Goal: Task Accomplishment & Management: Manage account settings

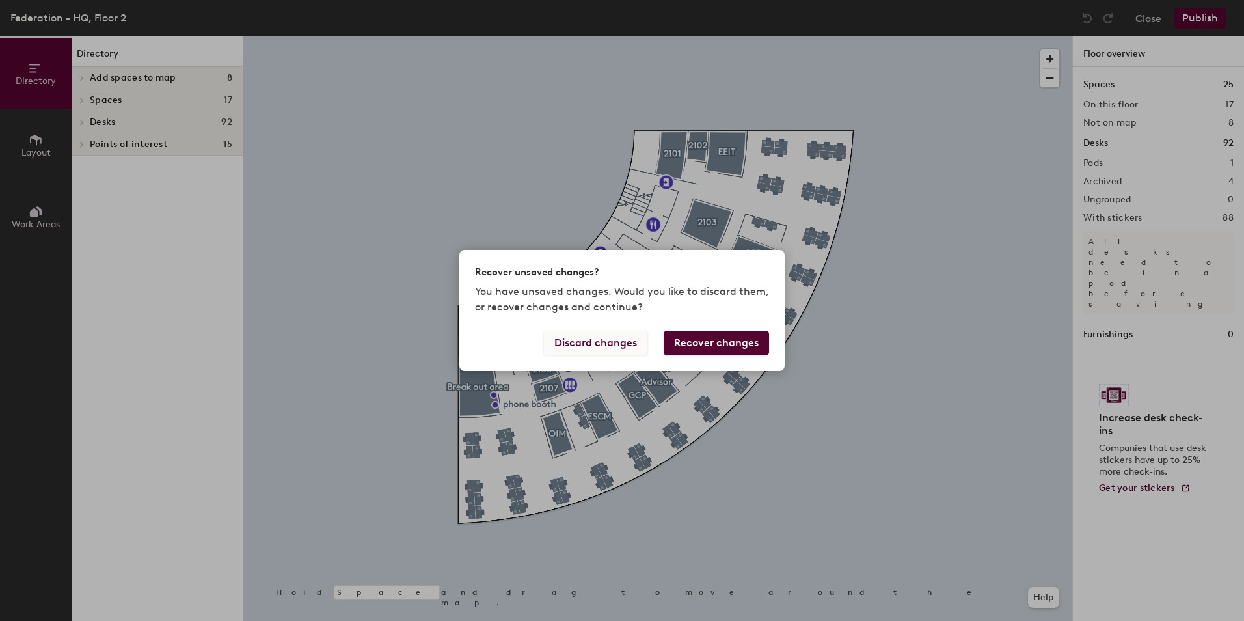
click at [622, 344] on button "Discard changes" at bounding box center [595, 342] width 105 height 25
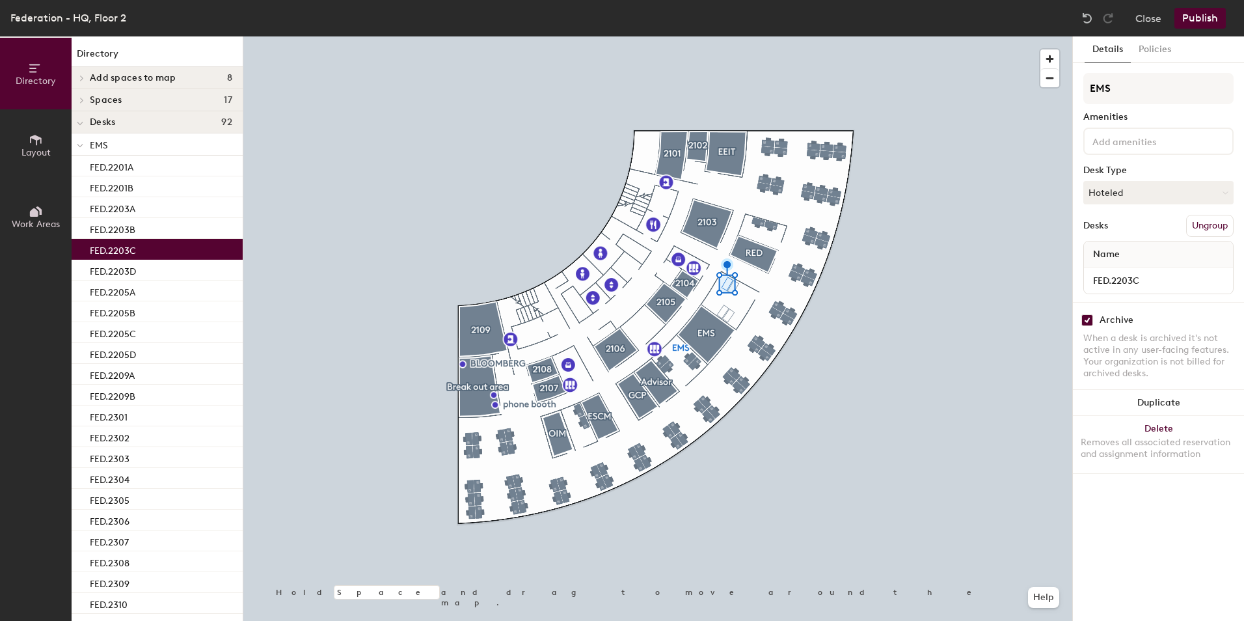
click at [1083, 322] on input "checkbox" at bounding box center [1087, 320] width 12 height 12
checkbox input "false"
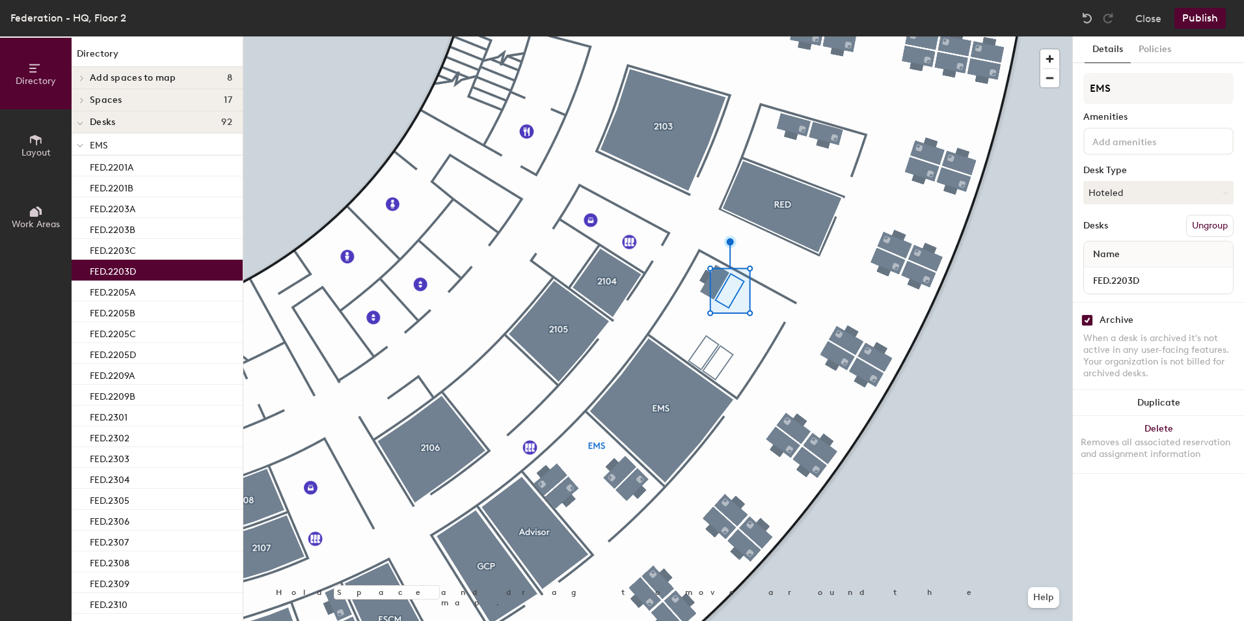
click at [1091, 321] on input "checkbox" at bounding box center [1087, 320] width 12 height 12
checkbox input "false"
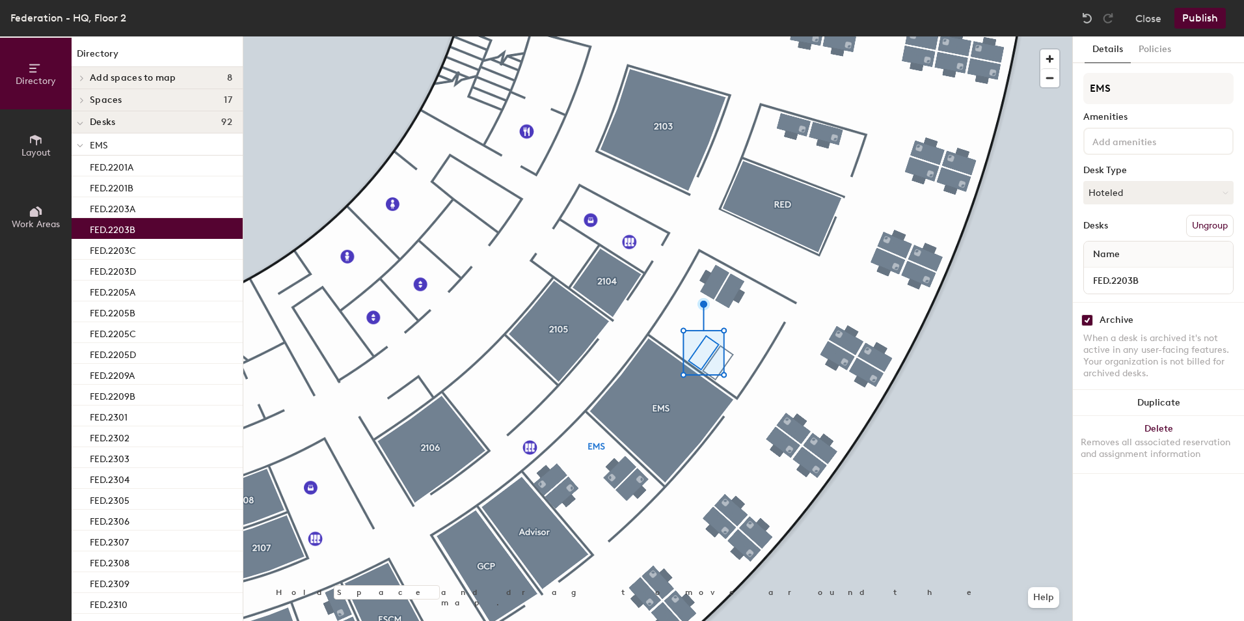
click at [1086, 321] on input "checkbox" at bounding box center [1087, 320] width 12 height 12
checkbox input "false"
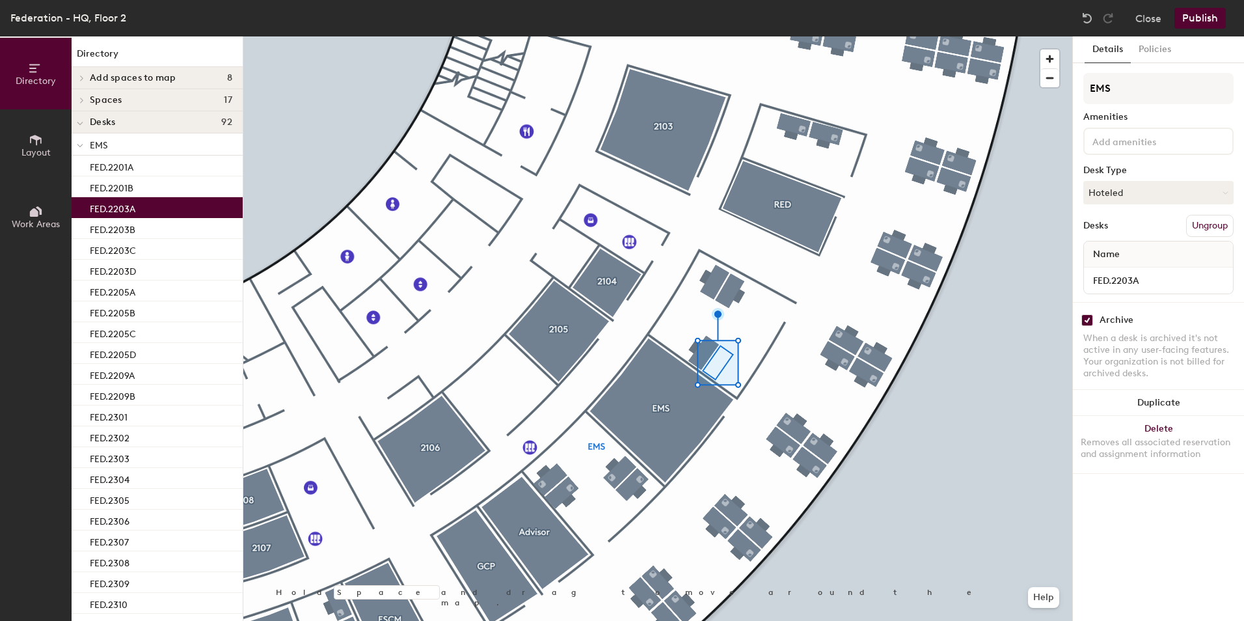
click at [1085, 320] on input "checkbox" at bounding box center [1087, 320] width 12 height 12
checkbox input "false"
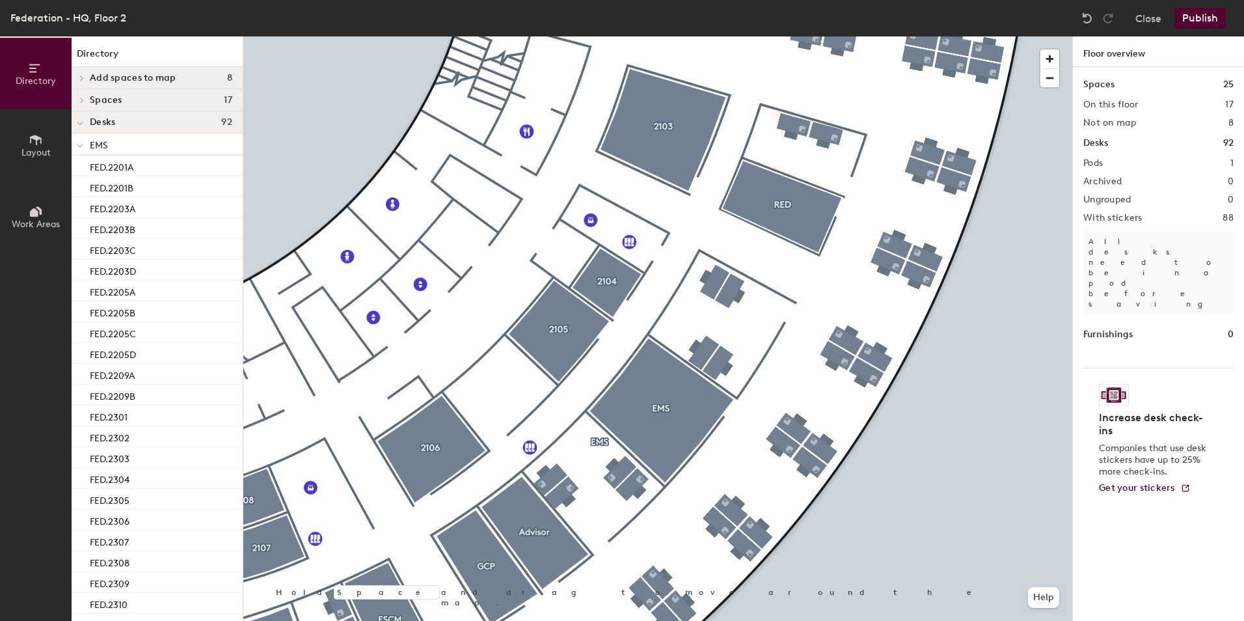
click at [1204, 12] on button "Publish" at bounding box center [1199, 18] width 51 height 21
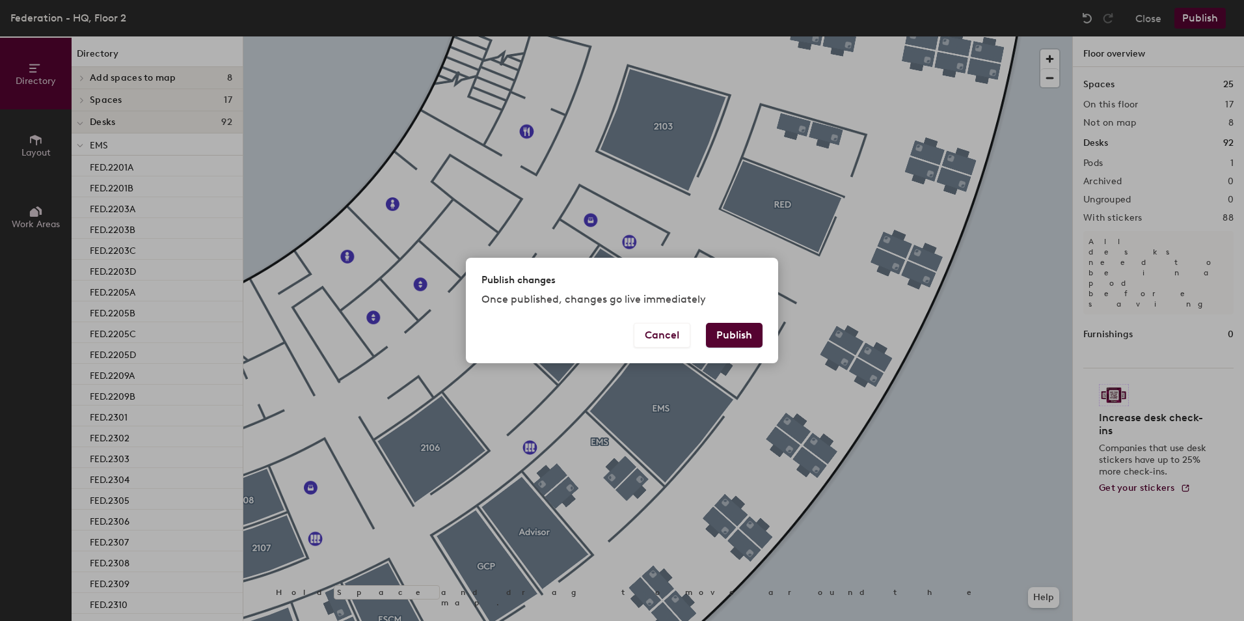
click at [745, 337] on button "Publish" at bounding box center [734, 335] width 57 height 25
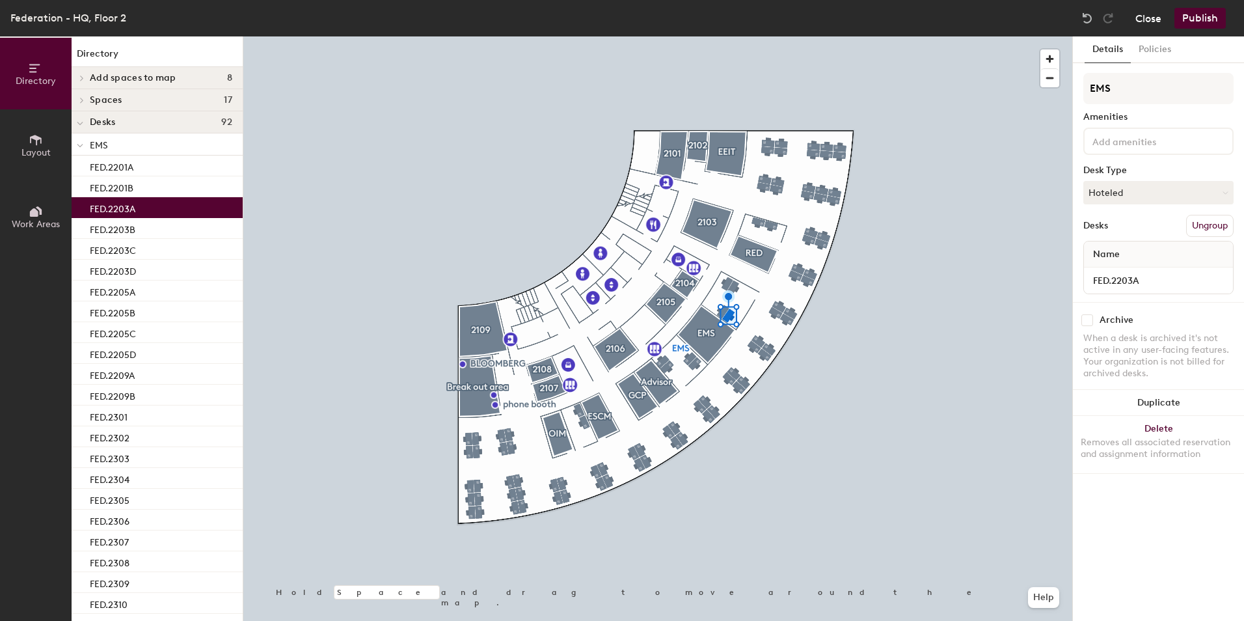
click at [1156, 25] on button "Close" at bounding box center [1148, 18] width 26 height 21
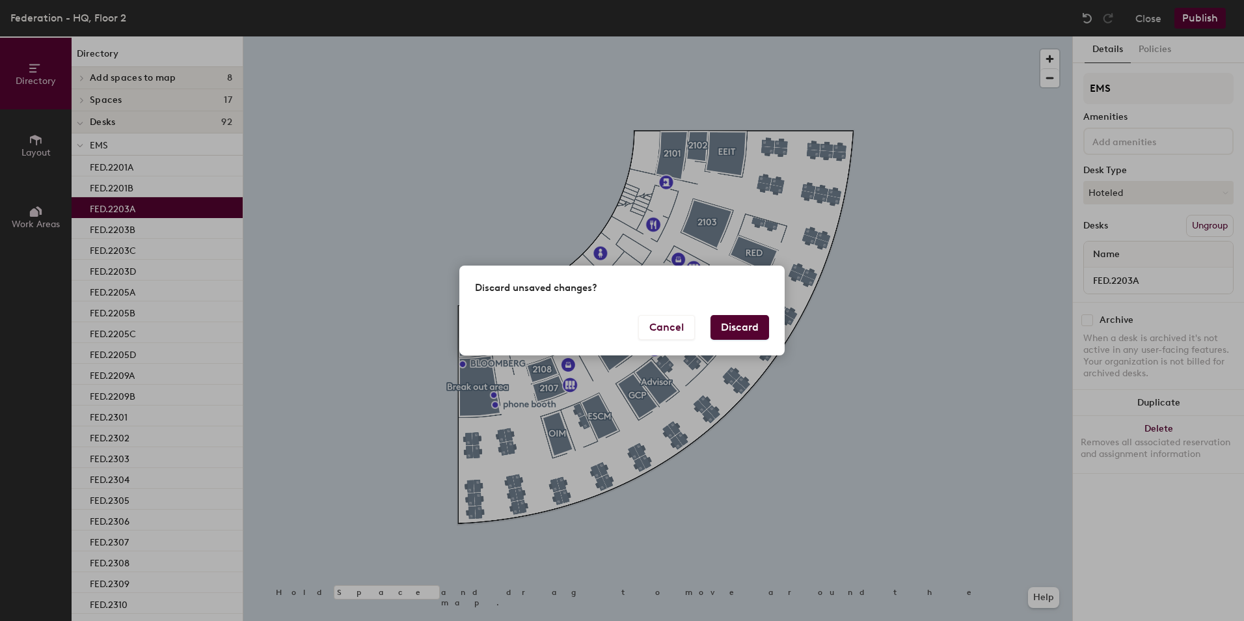
click at [727, 332] on button "Discard" at bounding box center [739, 327] width 59 height 25
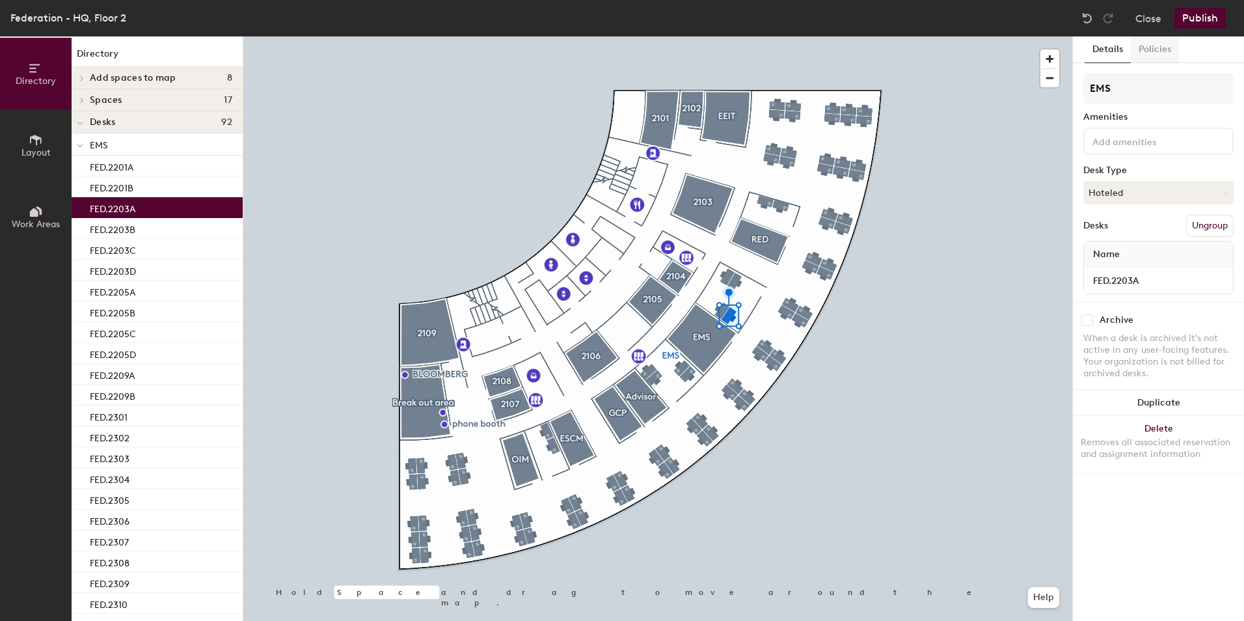
click at [1152, 42] on button "Policies" at bounding box center [1155, 49] width 48 height 27
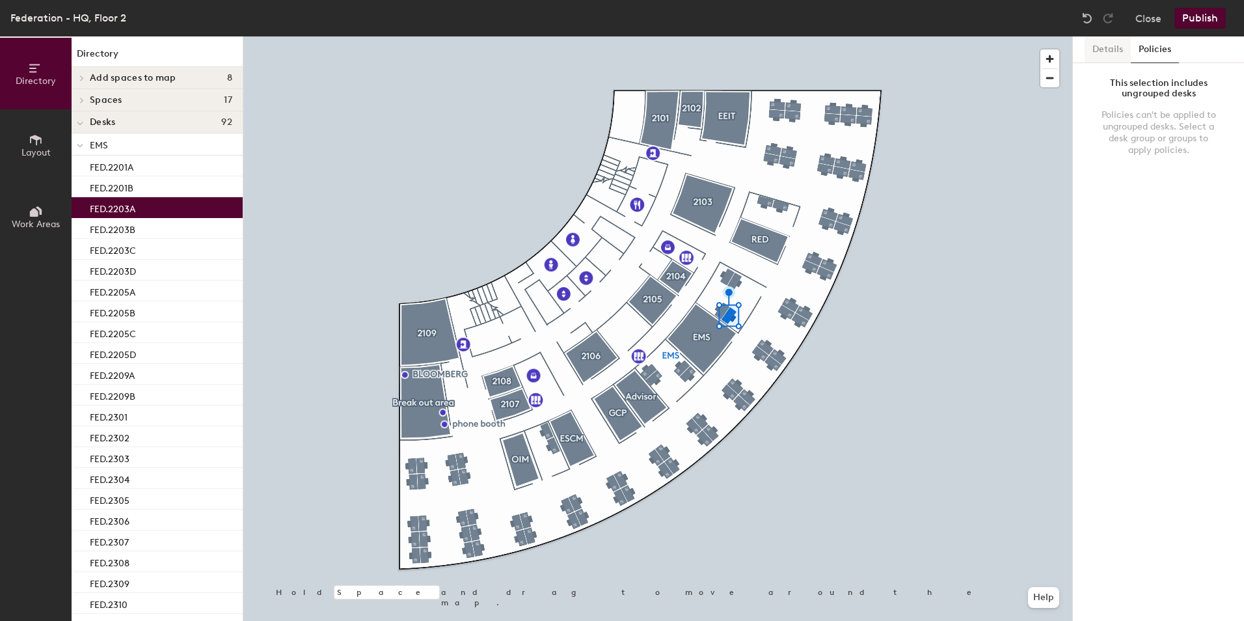
click at [1115, 51] on button "Details" at bounding box center [1107, 49] width 46 height 27
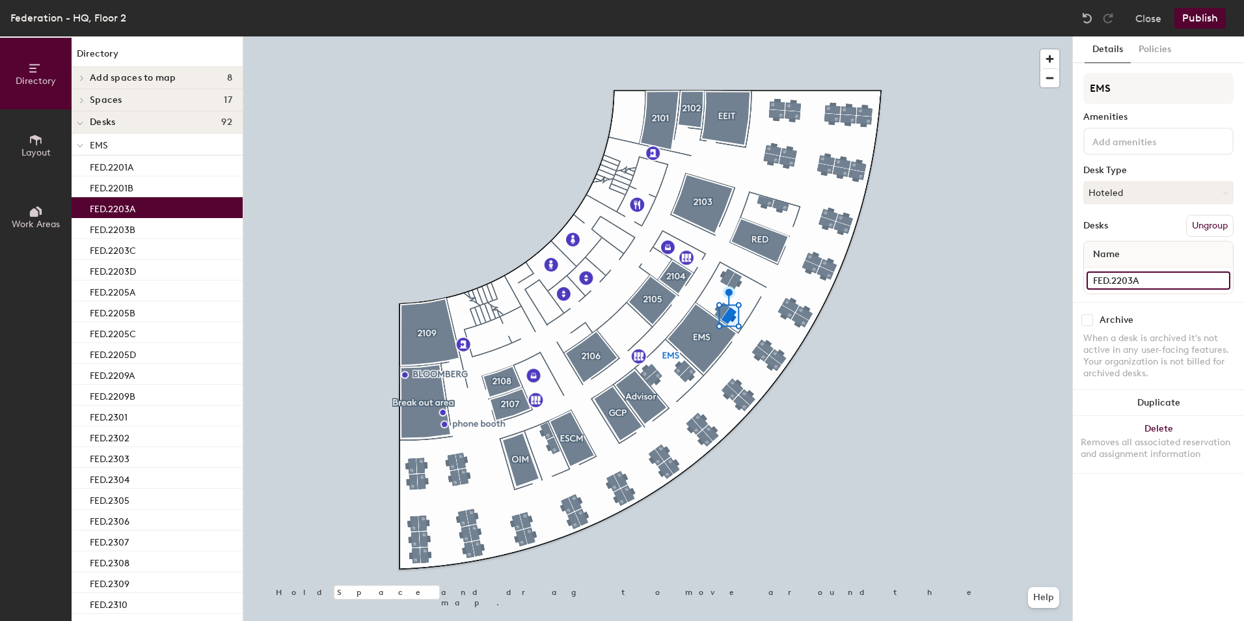
click at [1222, 280] on input "FED.2203A" at bounding box center [1158, 280] width 144 height 18
click at [1179, 309] on div "Archive When a desk is archived it's not active in any user-facing features. Yo…" at bounding box center [1158, 348] width 171 height 93
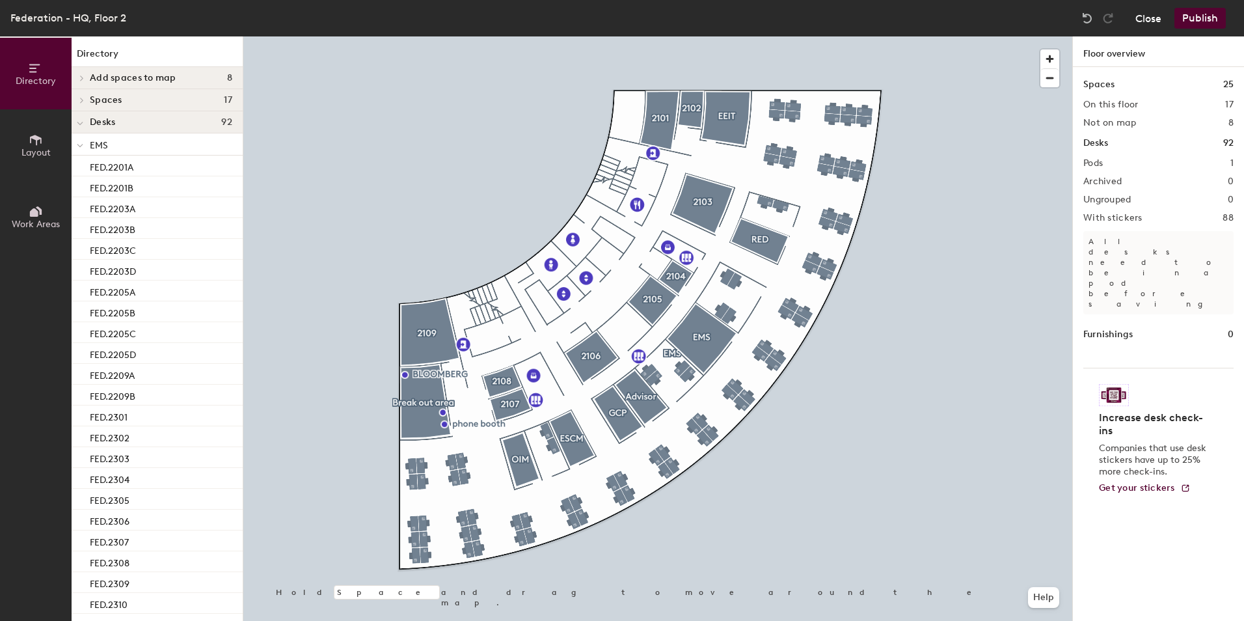
click at [1152, 19] on button "Close" at bounding box center [1148, 18] width 26 height 21
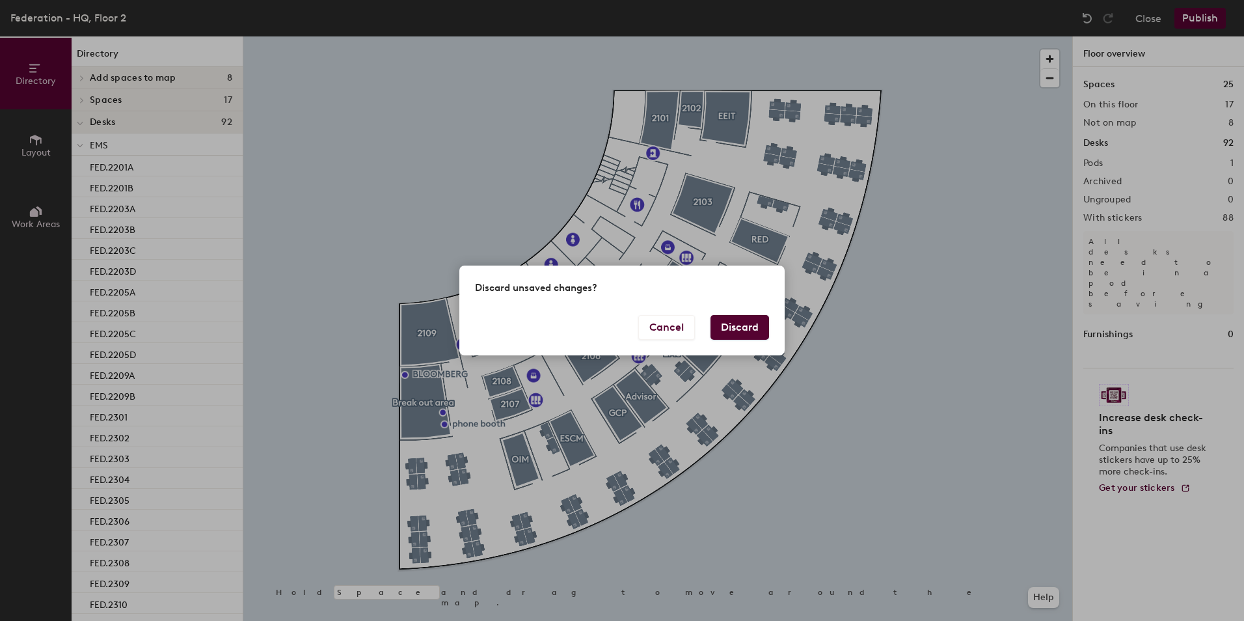
click at [750, 319] on button "Discard" at bounding box center [739, 327] width 59 height 25
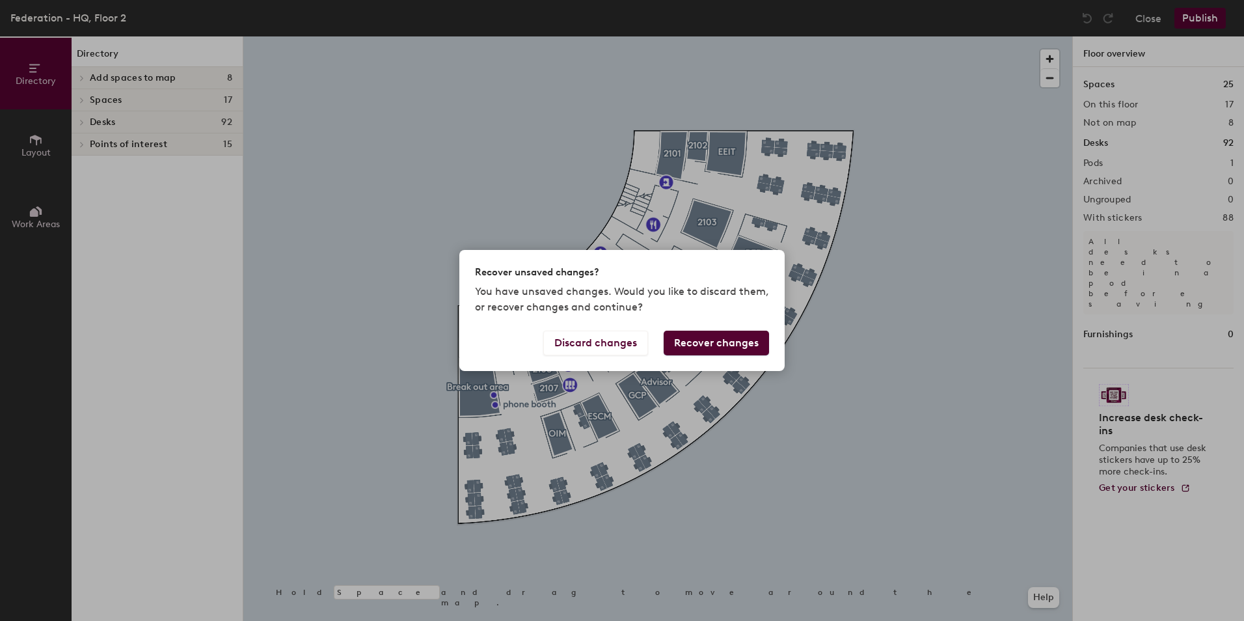
click at [710, 343] on button "Recover changes" at bounding box center [716, 342] width 105 height 25
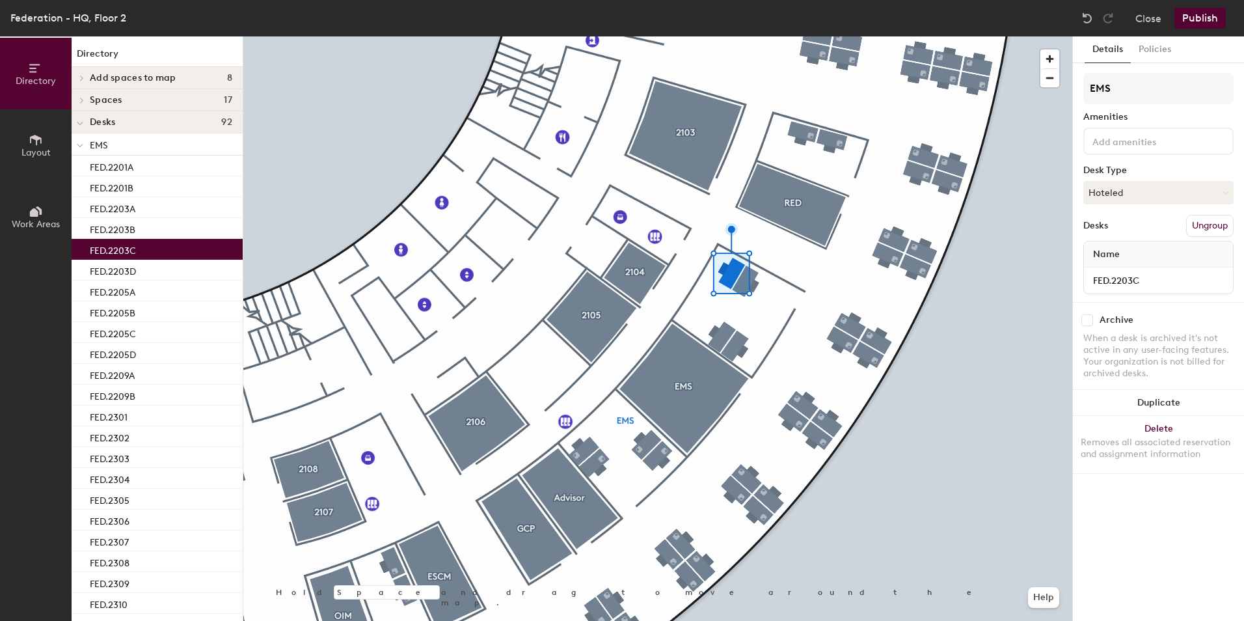
click at [1087, 324] on input "checkbox" at bounding box center [1087, 320] width 12 height 12
checkbox input "true"
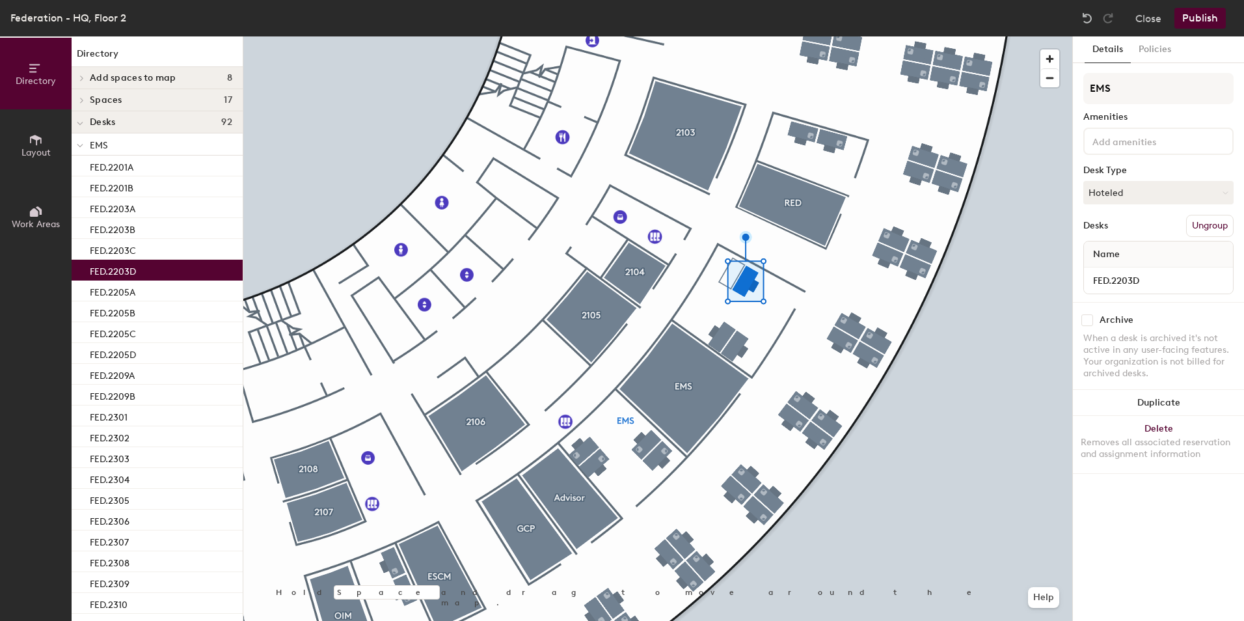
click at [1086, 321] on input "checkbox" at bounding box center [1087, 320] width 12 height 12
checkbox input "true"
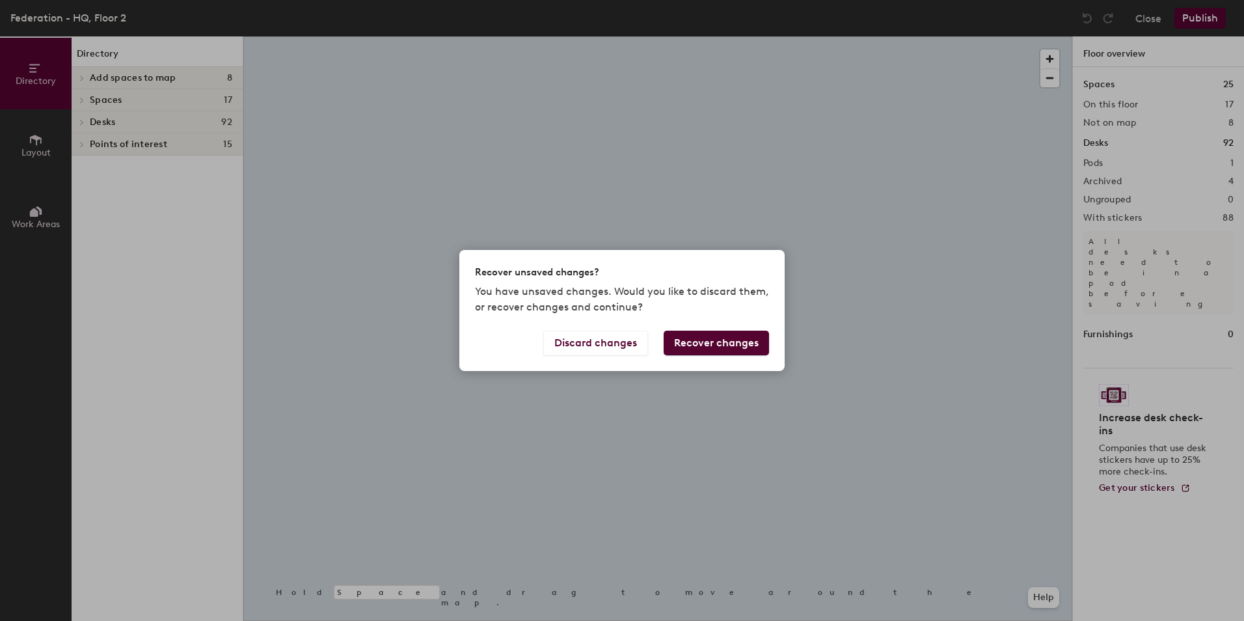
click at [729, 345] on button "Recover changes" at bounding box center [716, 342] width 105 height 25
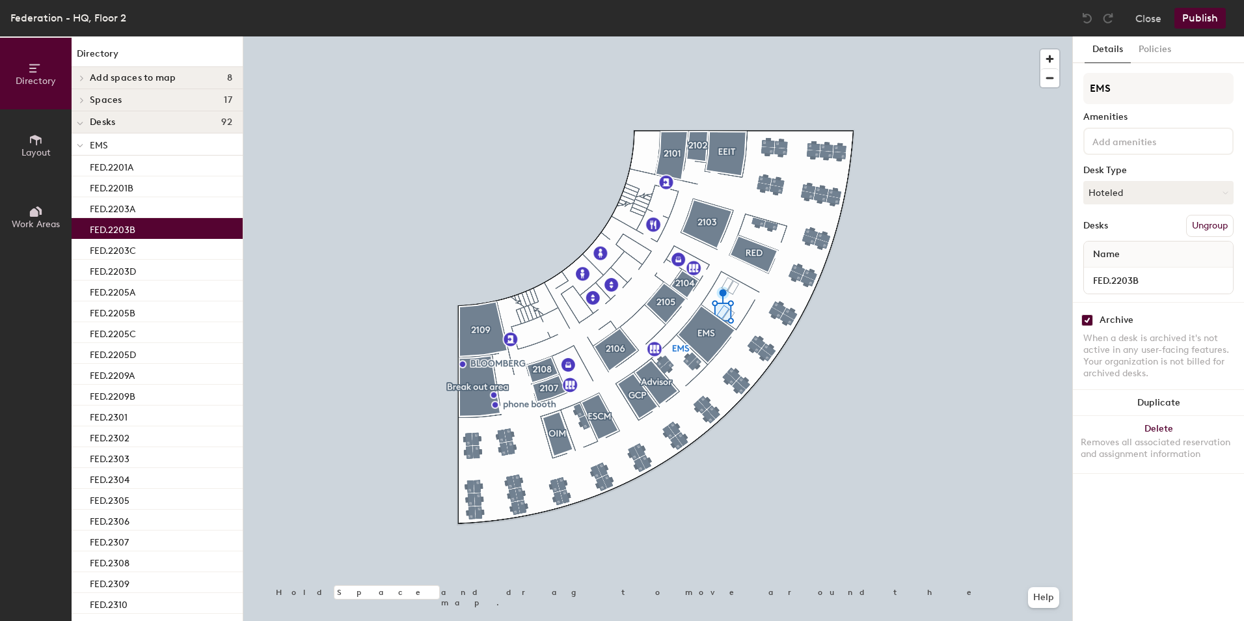
click at [1198, 20] on button "Publish" at bounding box center [1199, 18] width 51 height 21
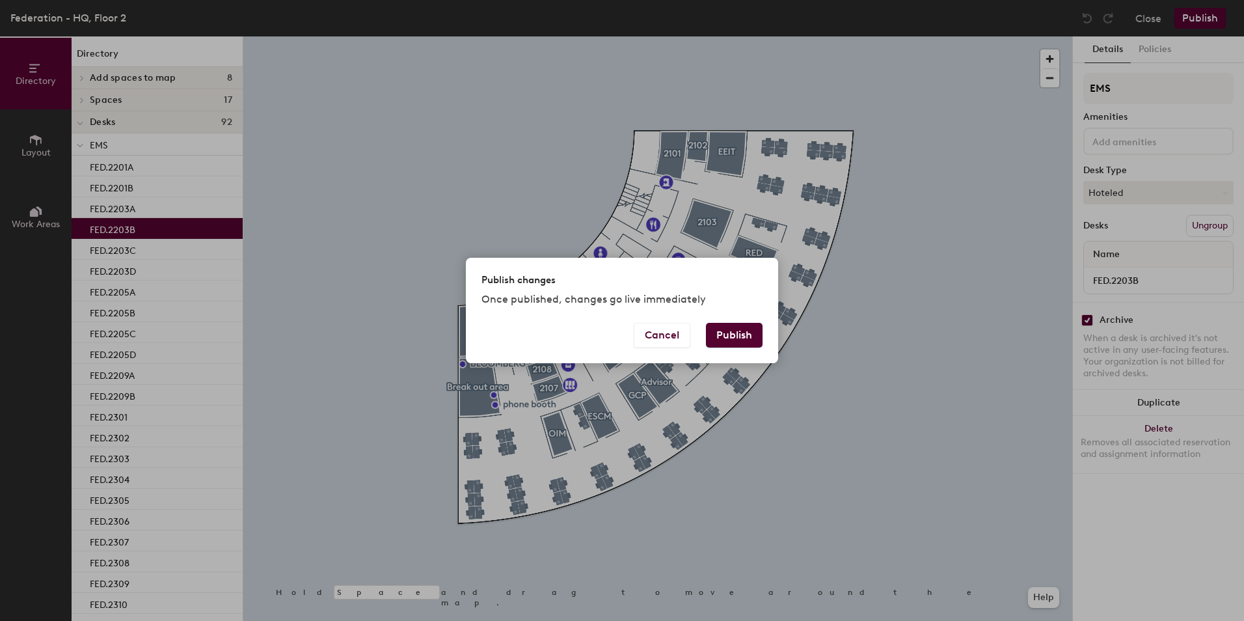
click at [742, 334] on button "Publish" at bounding box center [734, 335] width 57 height 25
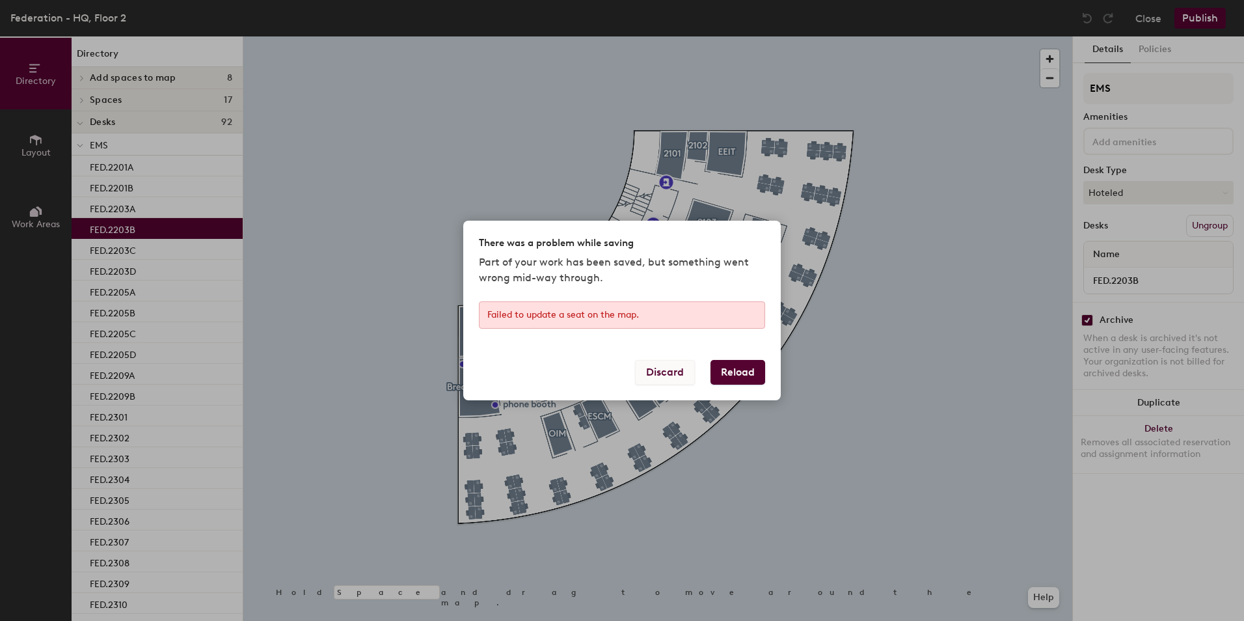
click at [684, 373] on button "Discard" at bounding box center [665, 372] width 60 height 25
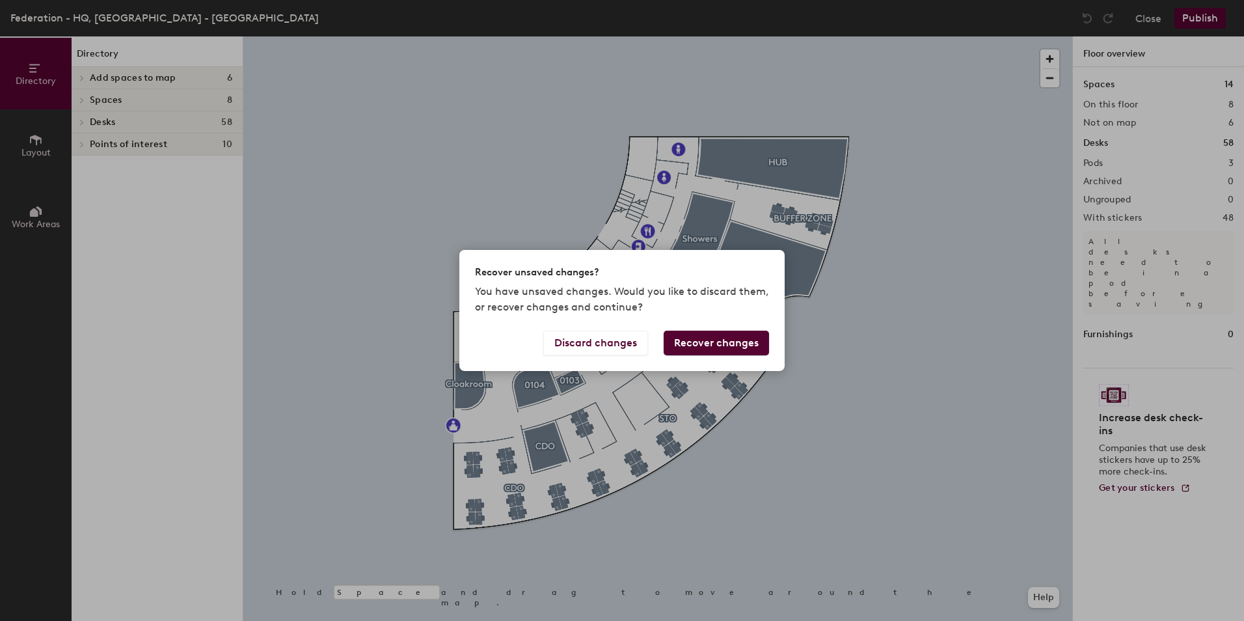
click at [702, 338] on button "Recover changes" at bounding box center [716, 342] width 105 height 25
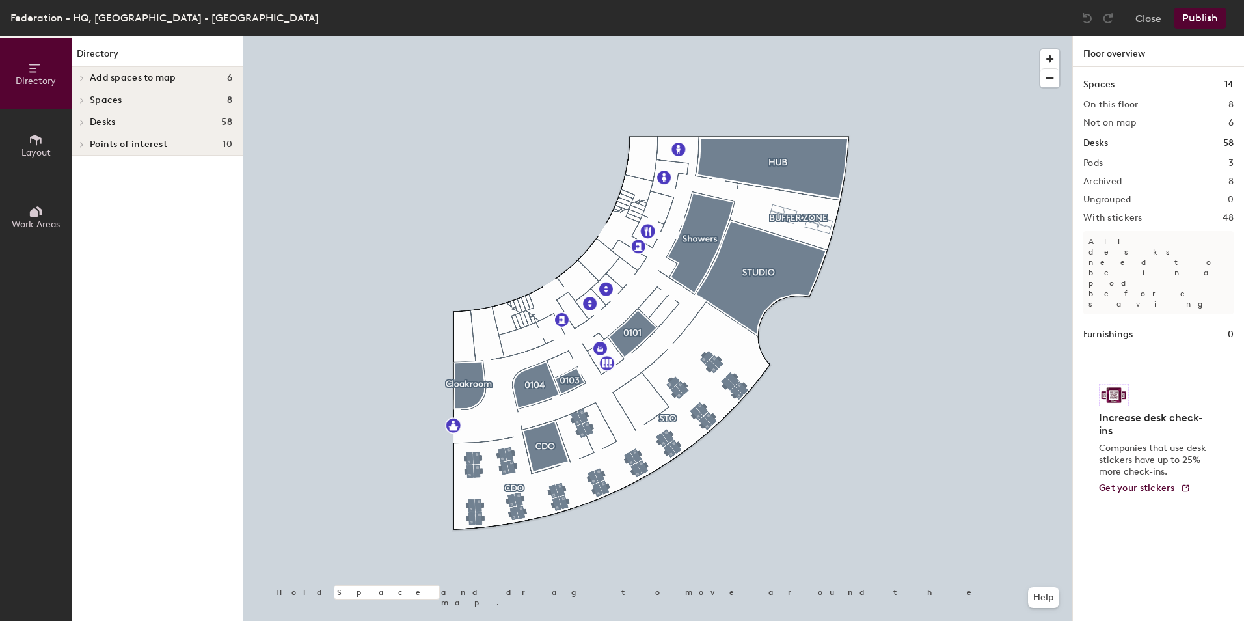
click at [1204, 19] on button "Publish" at bounding box center [1199, 18] width 51 height 21
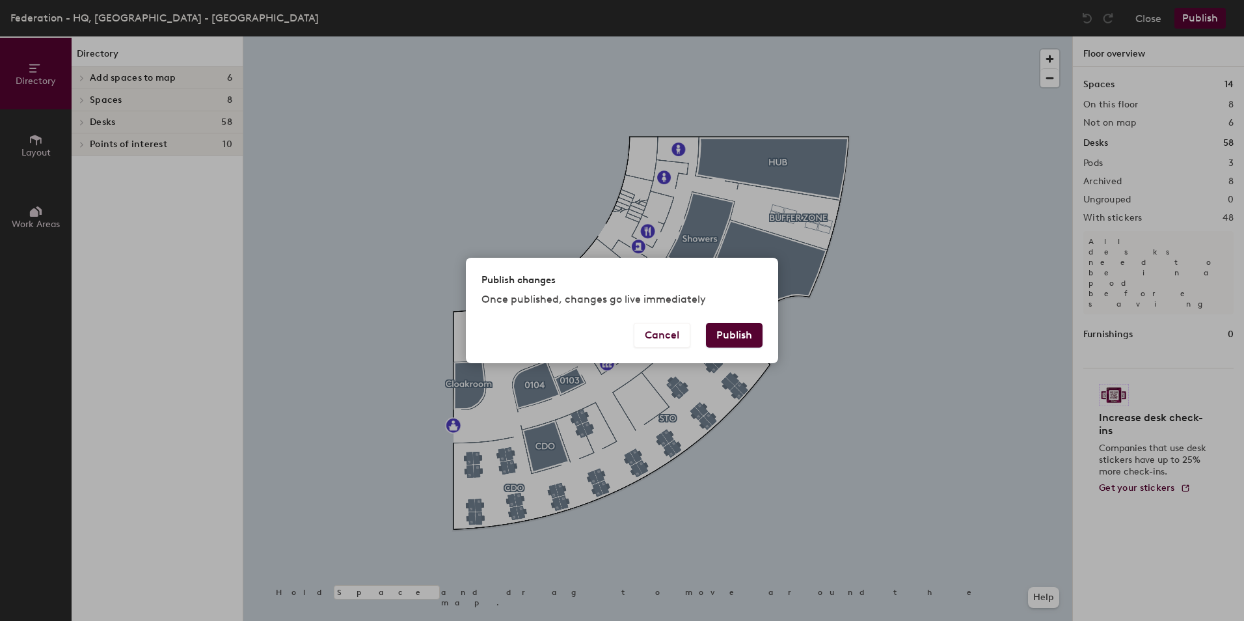
click at [744, 329] on button "Publish" at bounding box center [734, 335] width 57 height 25
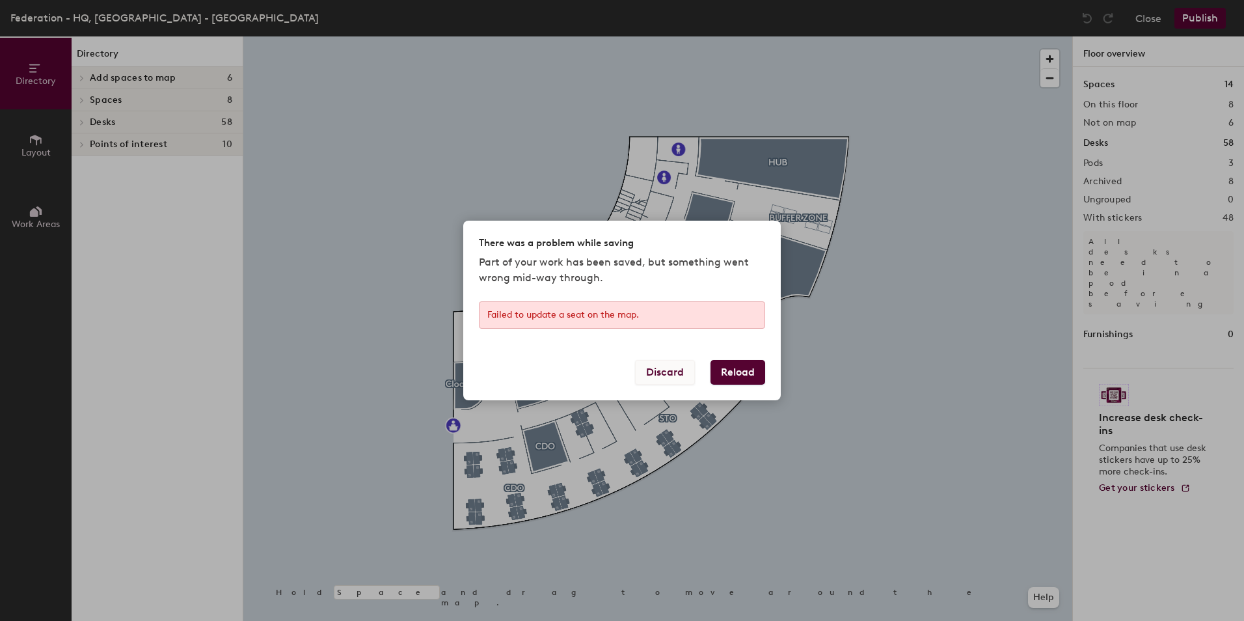
click at [679, 376] on button "Discard" at bounding box center [665, 372] width 60 height 25
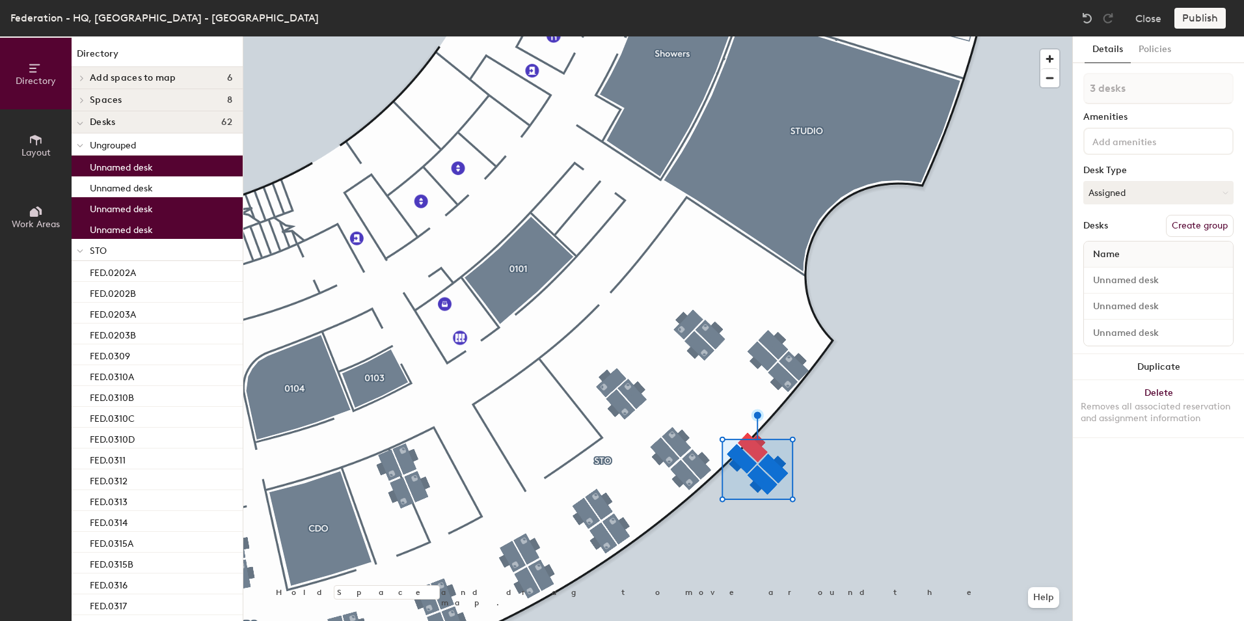
type input "4 desks"
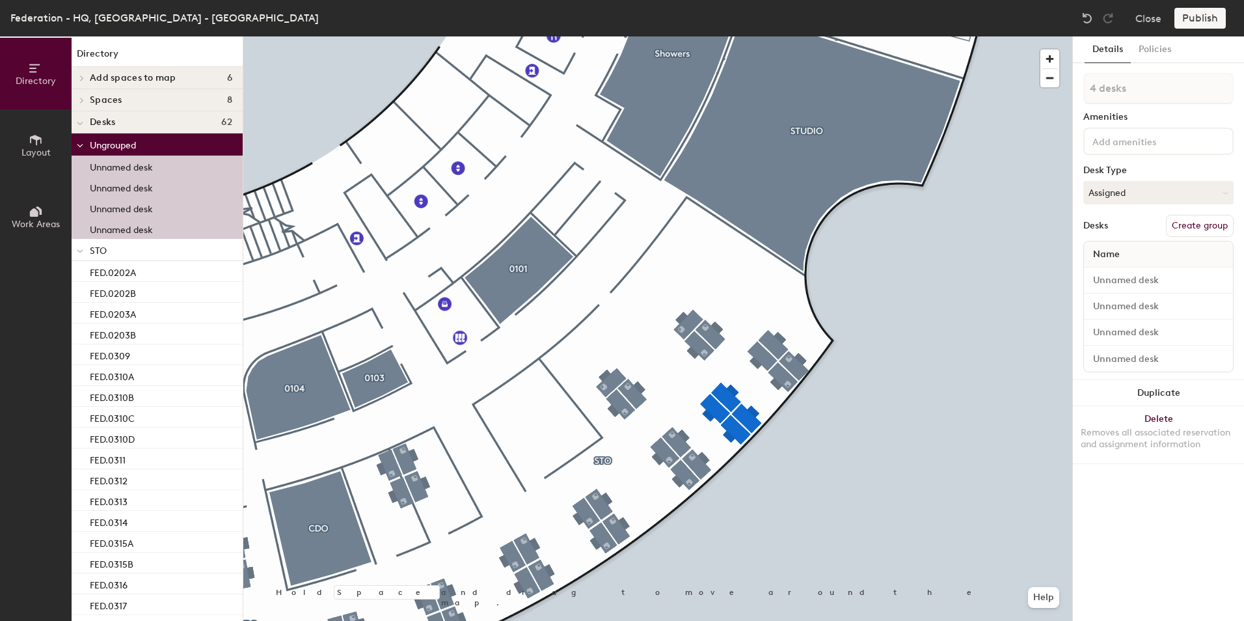
click at [695, 36] on div at bounding box center [657, 36] width 829 height 0
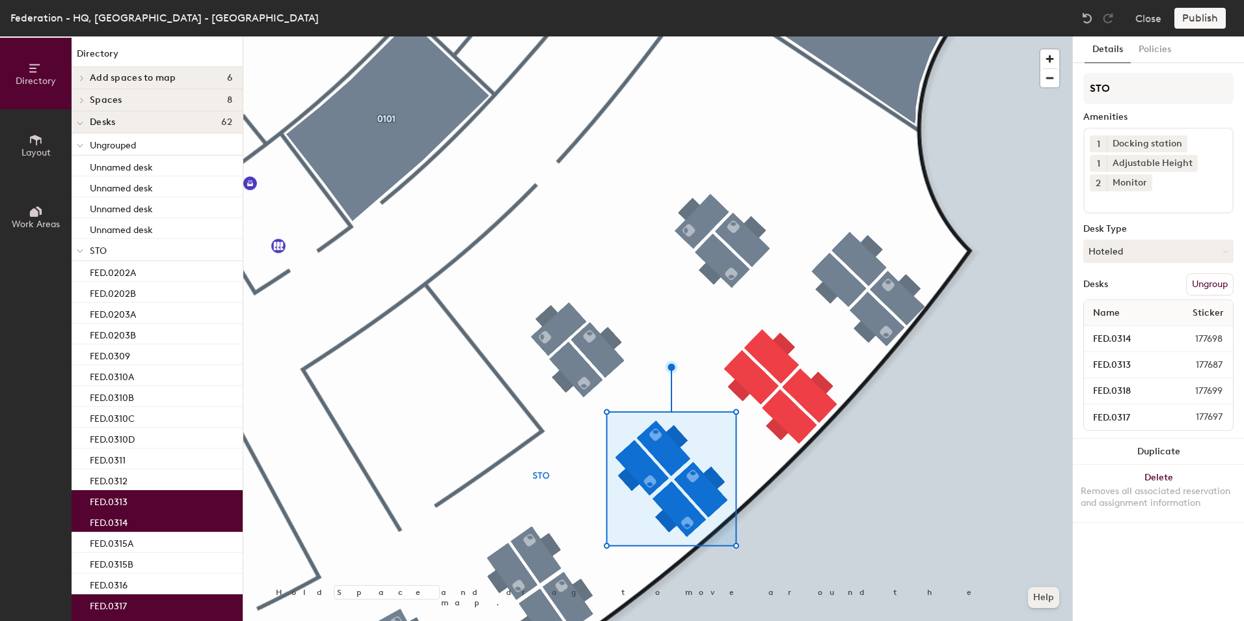
click at [1041, 588] on button "Help" at bounding box center [1043, 597] width 31 height 21
click at [1048, 590] on button "Help" at bounding box center [1043, 597] width 31 height 21
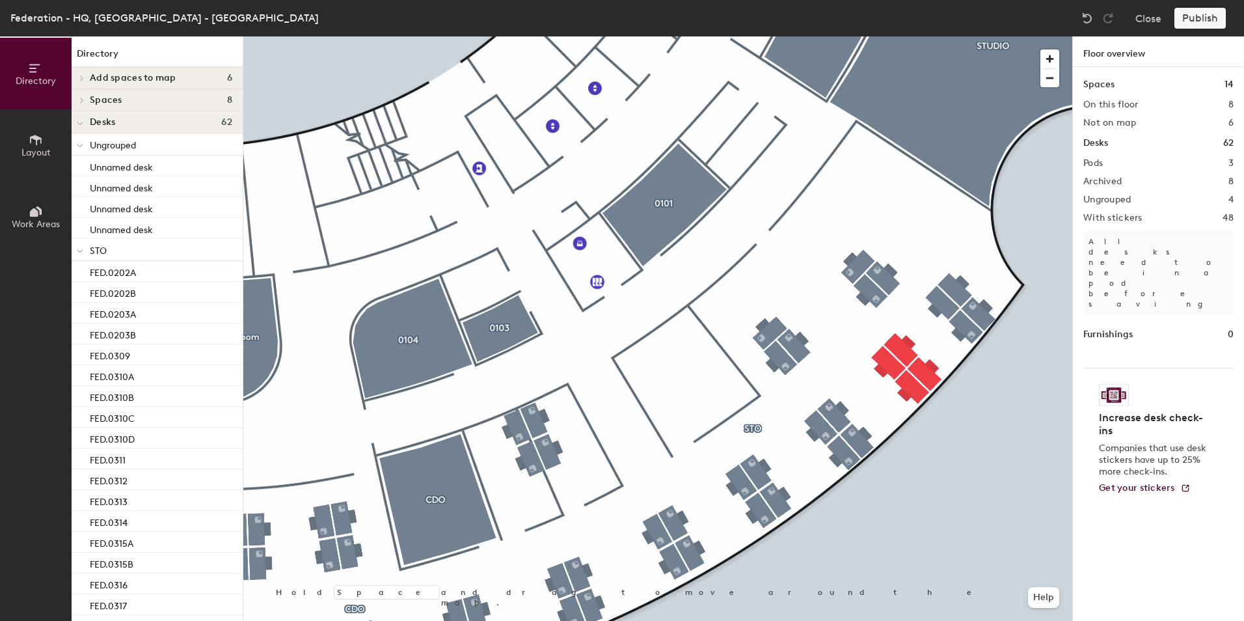
click at [1198, 16] on div "Publish" at bounding box center [1203, 18] width 59 height 21
click at [1196, 16] on div "Publish" at bounding box center [1203, 18] width 59 height 21
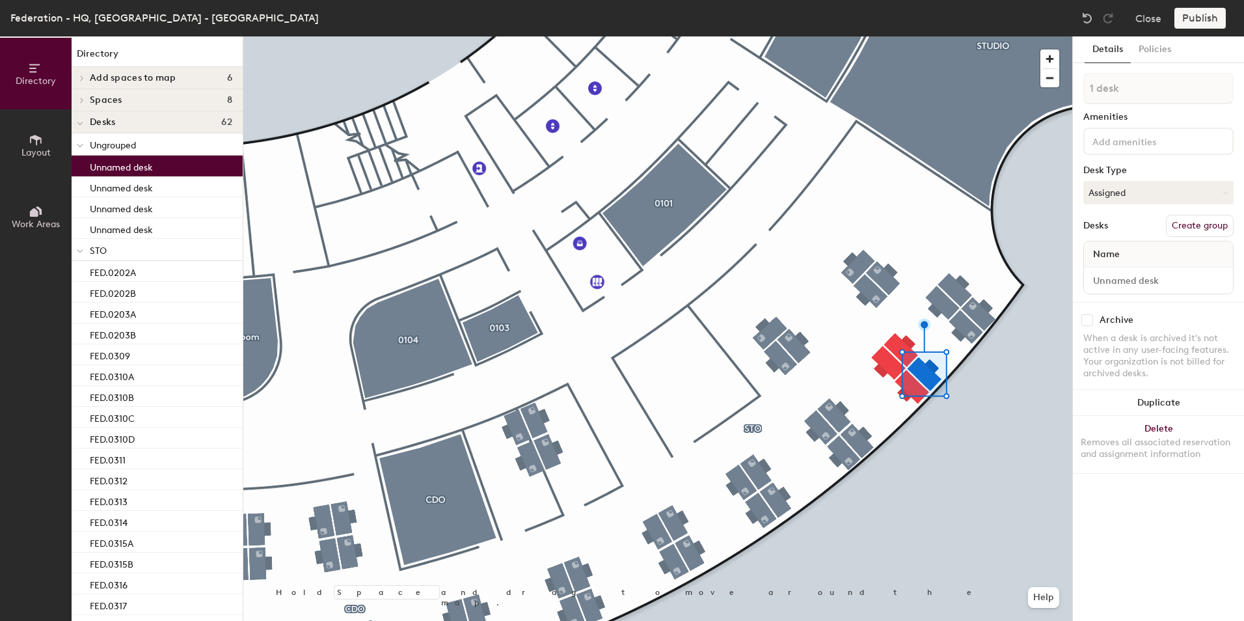
click at [1140, 144] on input at bounding box center [1148, 141] width 117 height 16
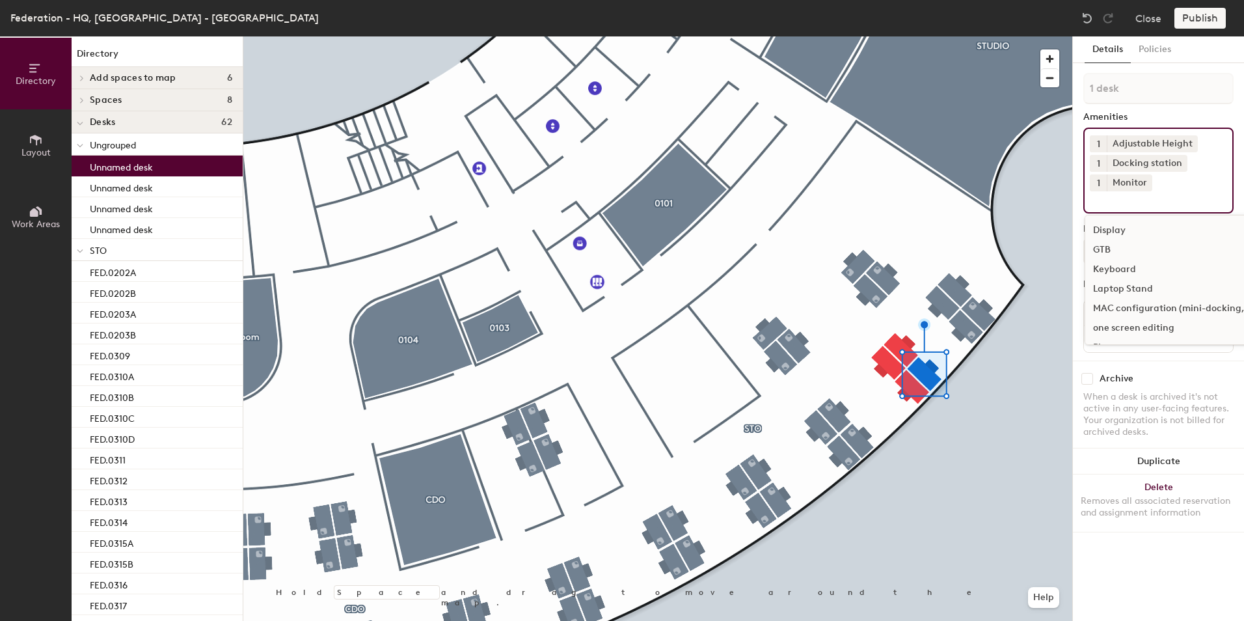
click at [1093, 180] on button "1" at bounding box center [1098, 182] width 17 height 17
click at [1101, 195] on div "2" at bounding box center [1098, 199] width 17 height 17
click at [1151, 365] on div "Archive When a desk is archived it's not active in any user-facing features. Yo…" at bounding box center [1158, 406] width 171 height 93
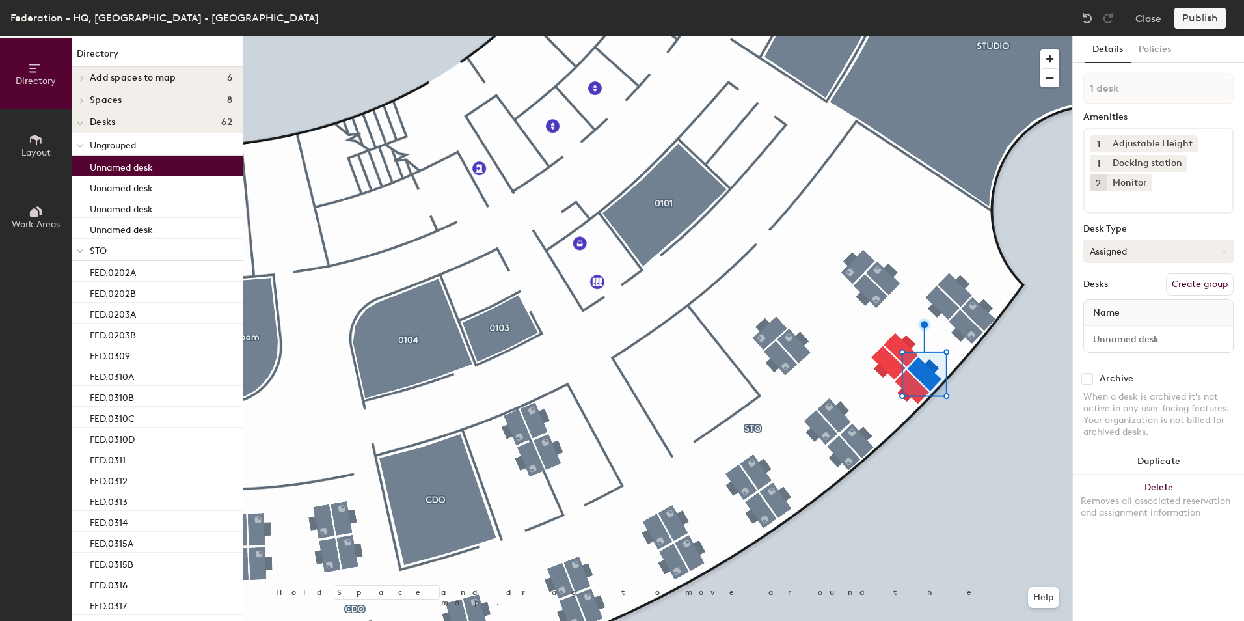
click at [1129, 255] on button "Assigned" at bounding box center [1158, 250] width 150 height 23
click at [1130, 327] on div "Hoteled" at bounding box center [1149, 331] width 130 height 20
click at [1126, 340] on input at bounding box center [1158, 339] width 144 height 18
type input "FED.0312A"
click at [1188, 389] on div "Archive When a desk is archived it's not active in any user-facing features. Yo…" at bounding box center [1158, 406] width 171 height 93
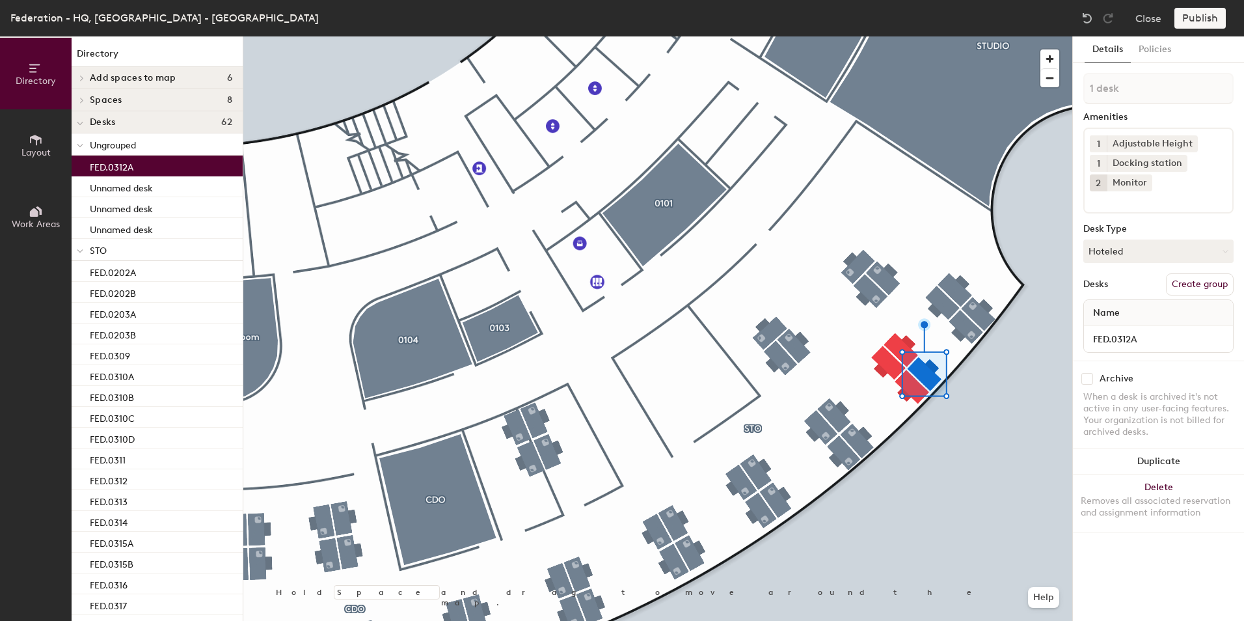
click at [1083, 377] on input "checkbox" at bounding box center [1087, 379] width 12 height 12
click at [1086, 376] on input "checkbox" at bounding box center [1087, 379] width 12 height 12
checkbox input "false"
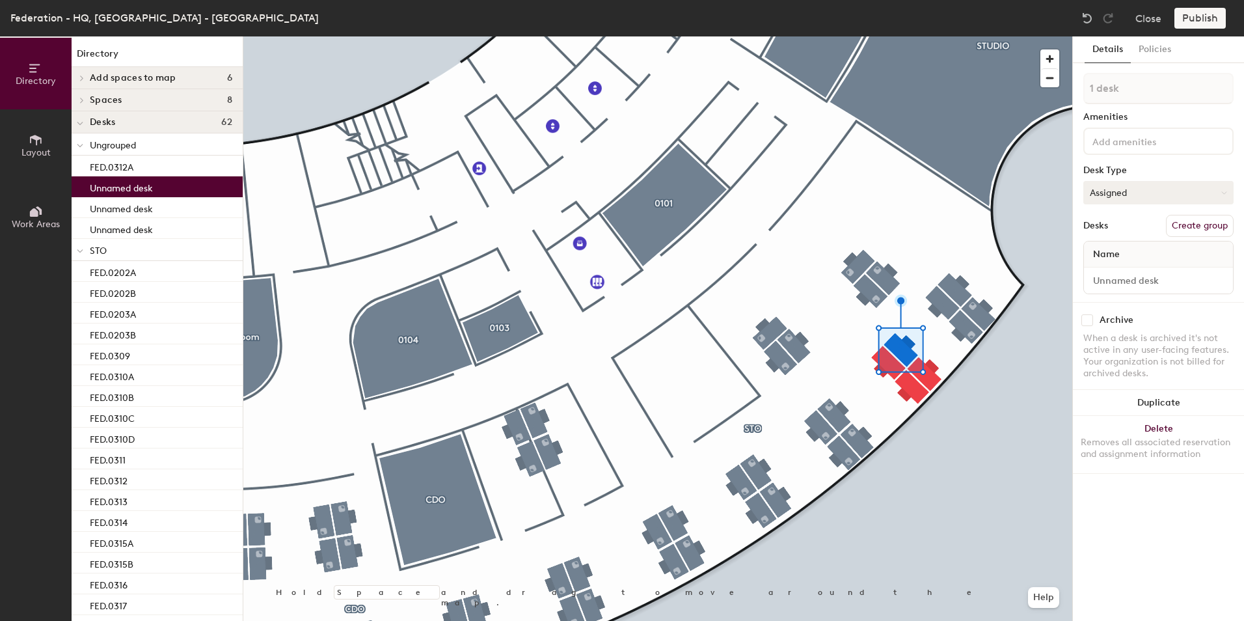
click at [1140, 200] on button "Assigned" at bounding box center [1158, 192] width 150 height 23
click at [1134, 265] on div "Hoteled" at bounding box center [1149, 272] width 130 height 20
click at [1139, 282] on input at bounding box center [1158, 280] width 144 height 18
type input "FED.0312B"
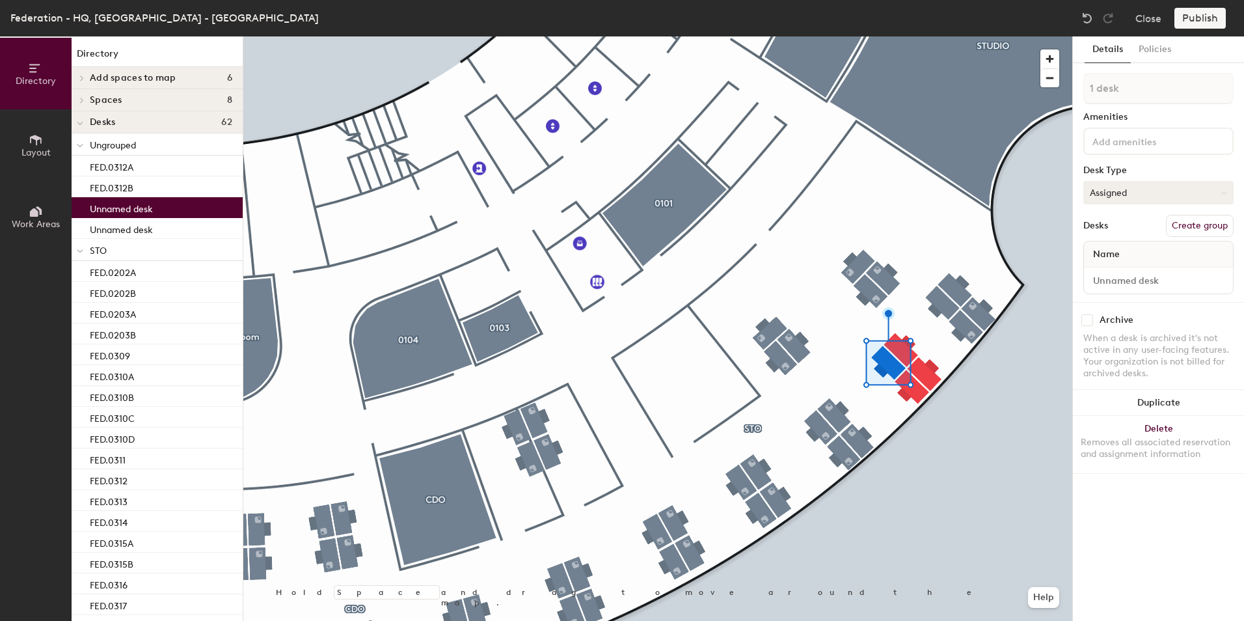
click at [1125, 191] on button "Assigned" at bounding box center [1158, 192] width 150 height 23
click at [1114, 269] on div "Hoteled" at bounding box center [1149, 272] width 130 height 20
click at [1118, 273] on input at bounding box center [1158, 280] width 144 height 18
type input "FED.0312C"
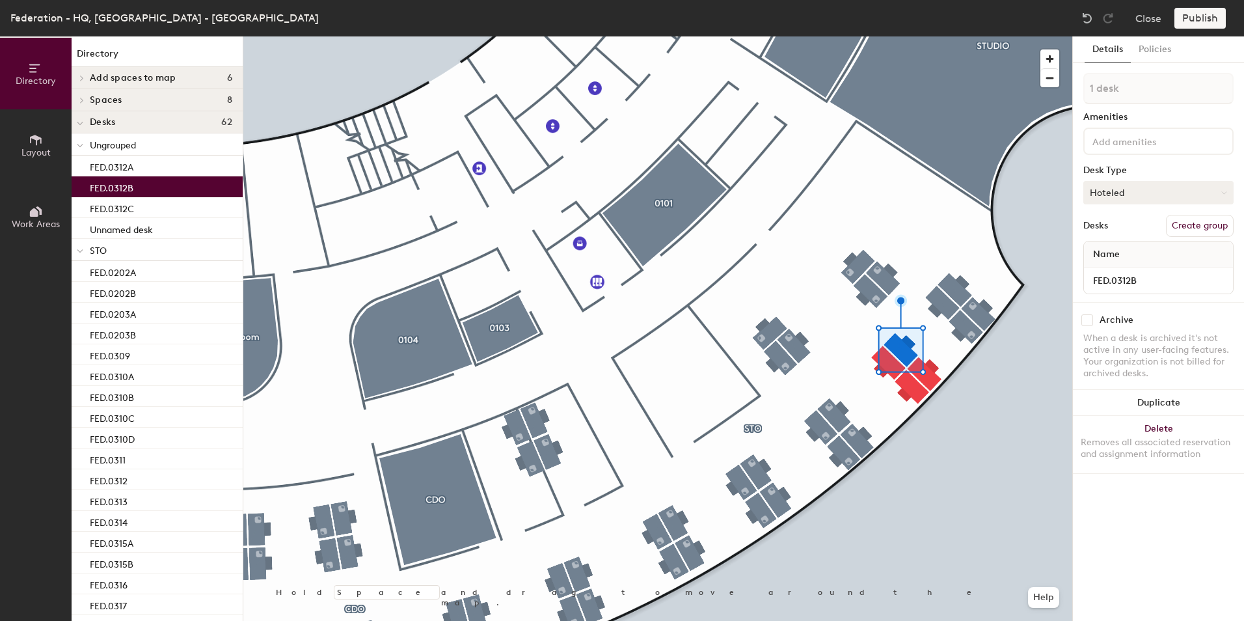
click at [1145, 195] on button "Hoteled" at bounding box center [1158, 192] width 150 height 23
click at [1120, 271] on div "Hoteled" at bounding box center [1149, 272] width 130 height 20
click at [1023, 36] on div at bounding box center [657, 36] width 829 height 0
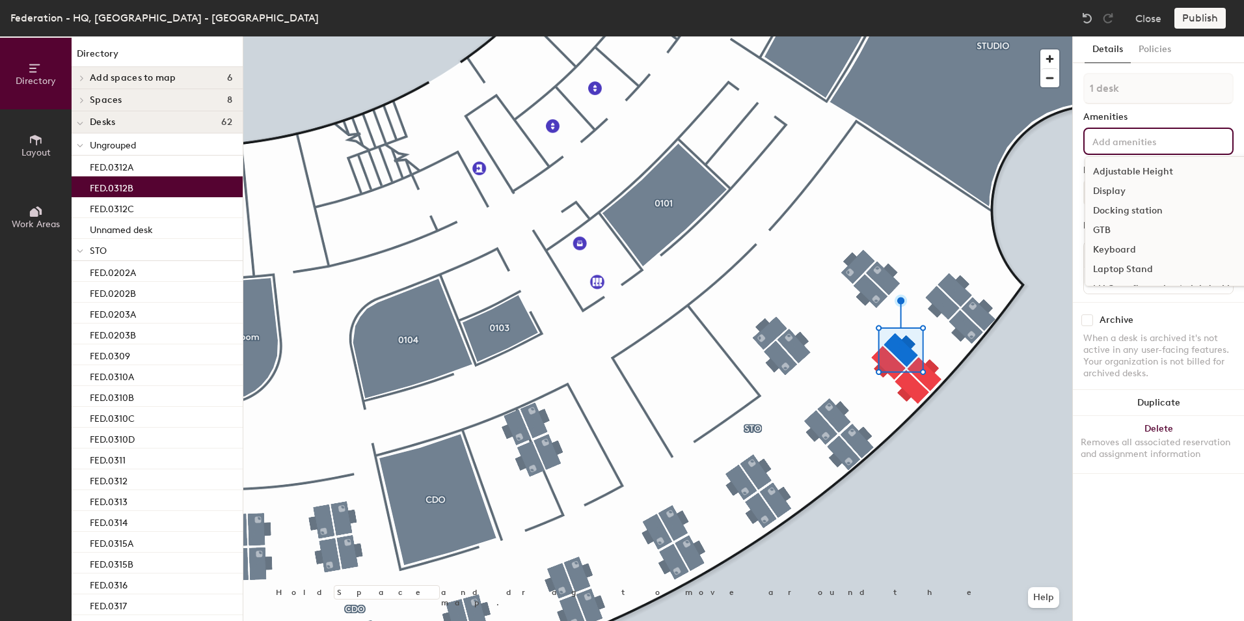
click at [1130, 145] on input at bounding box center [1148, 141] width 117 height 16
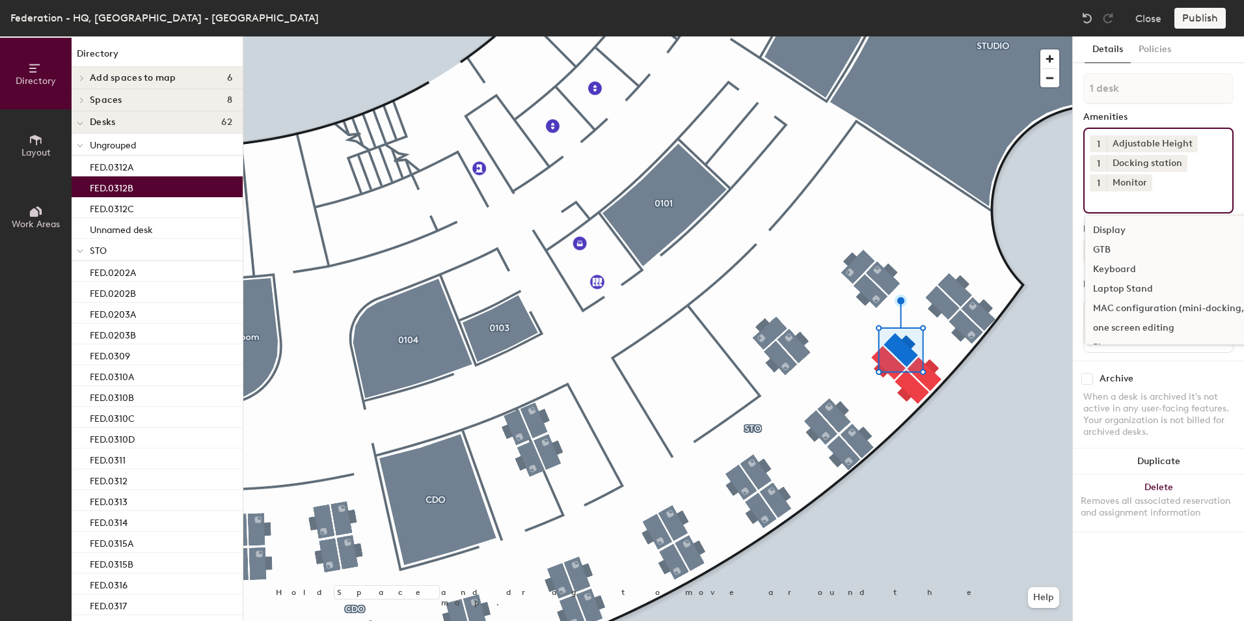
click at [1101, 180] on button "1" at bounding box center [1098, 182] width 17 height 17
click at [1099, 199] on div "2" at bounding box center [1098, 199] width 17 height 17
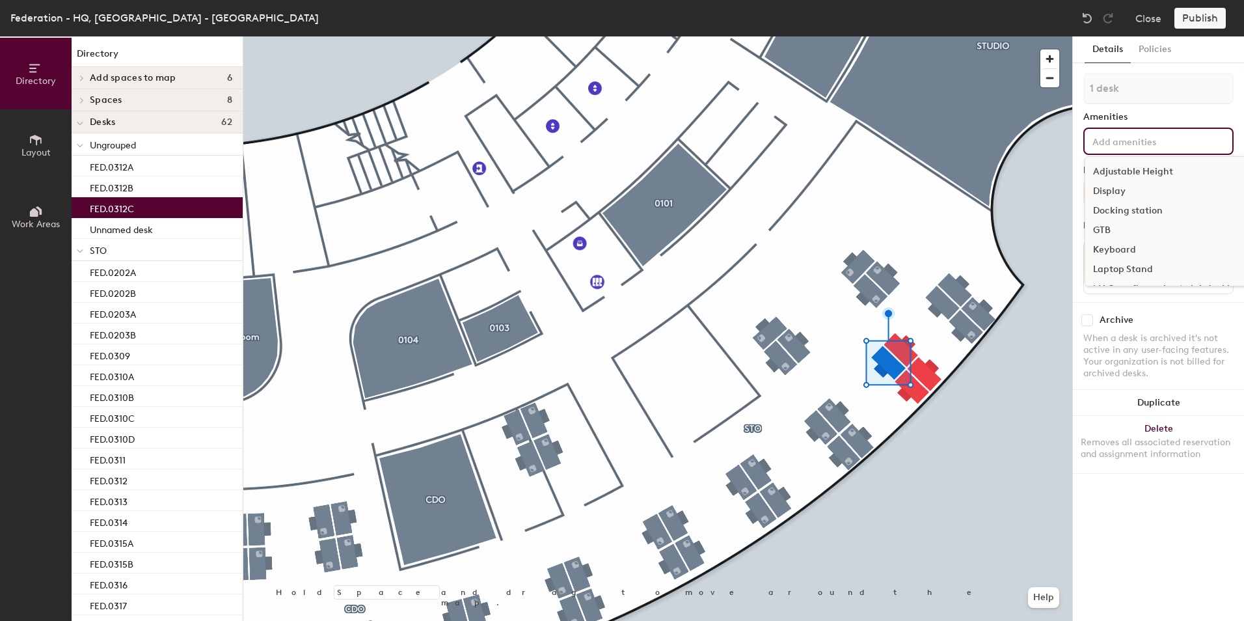
click at [1150, 143] on input at bounding box center [1148, 141] width 117 height 16
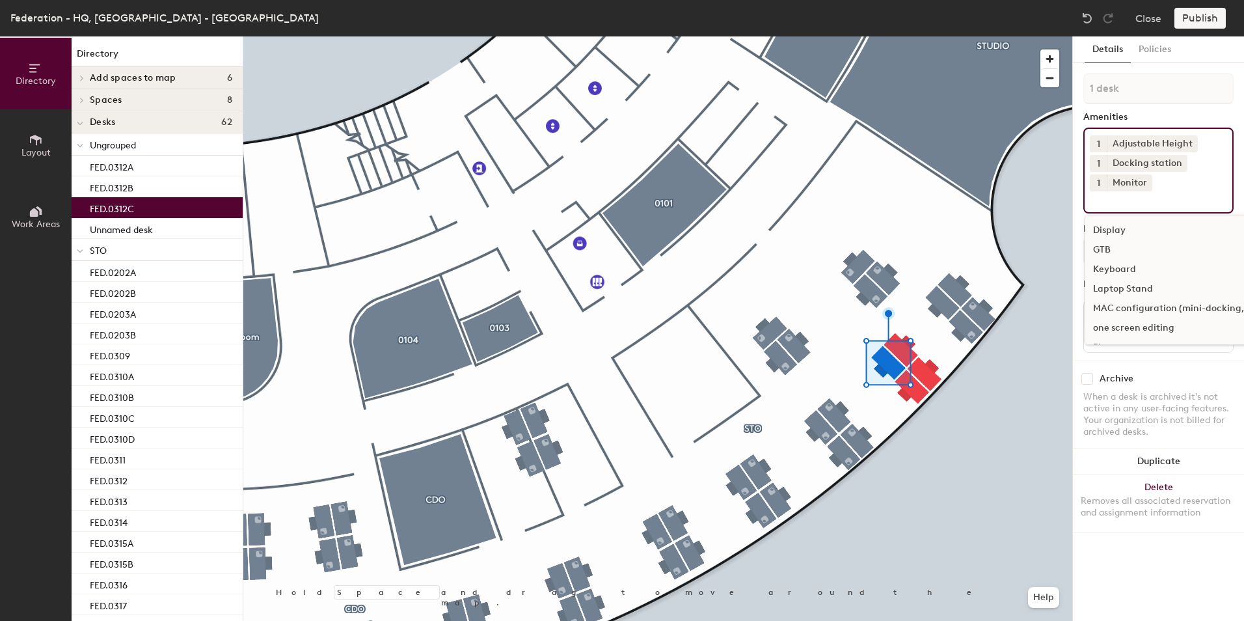
click at [1100, 181] on button "1" at bounding box center [1098, 182] width 17 height 17
click at [1102, 202] on div "2" at bounding box center [1098, 199] width 17 height 17
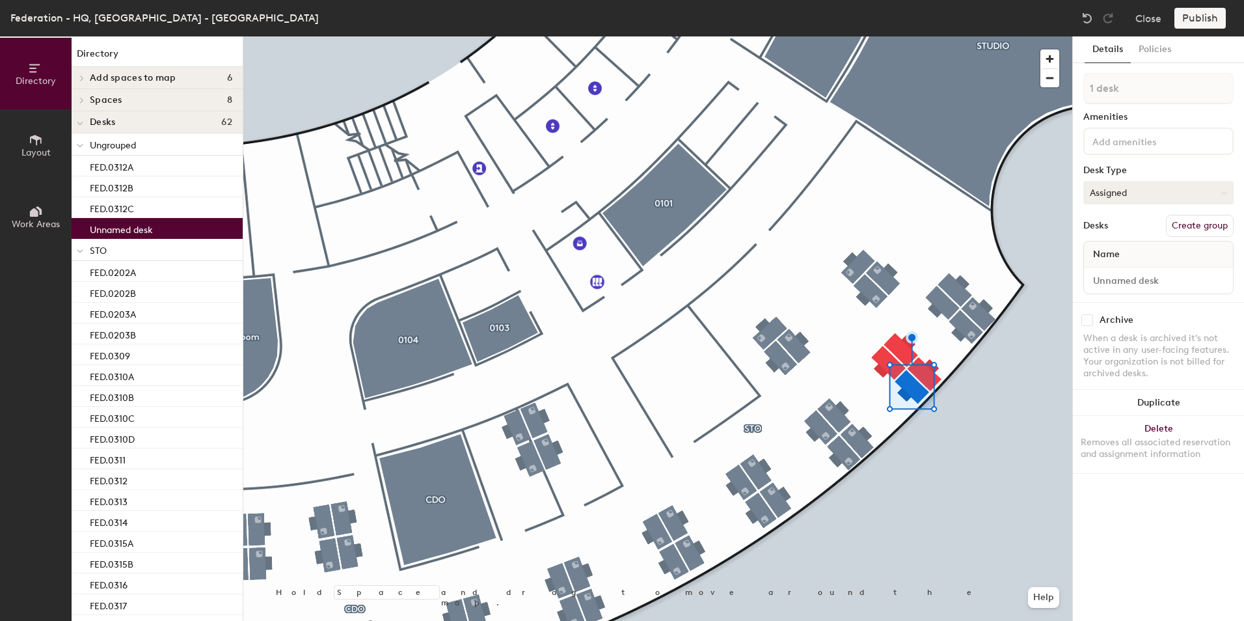
click at [1114, 197] on button "Assigned" at bounding box center [1158, 192] width 150 height 23
click at [1107, 273] on div "Hoteled" at bounding box center [1149, 272] width 130 height 20
click at [1125, 146] on input at bounding box center [1148, 141] width 117 height 16
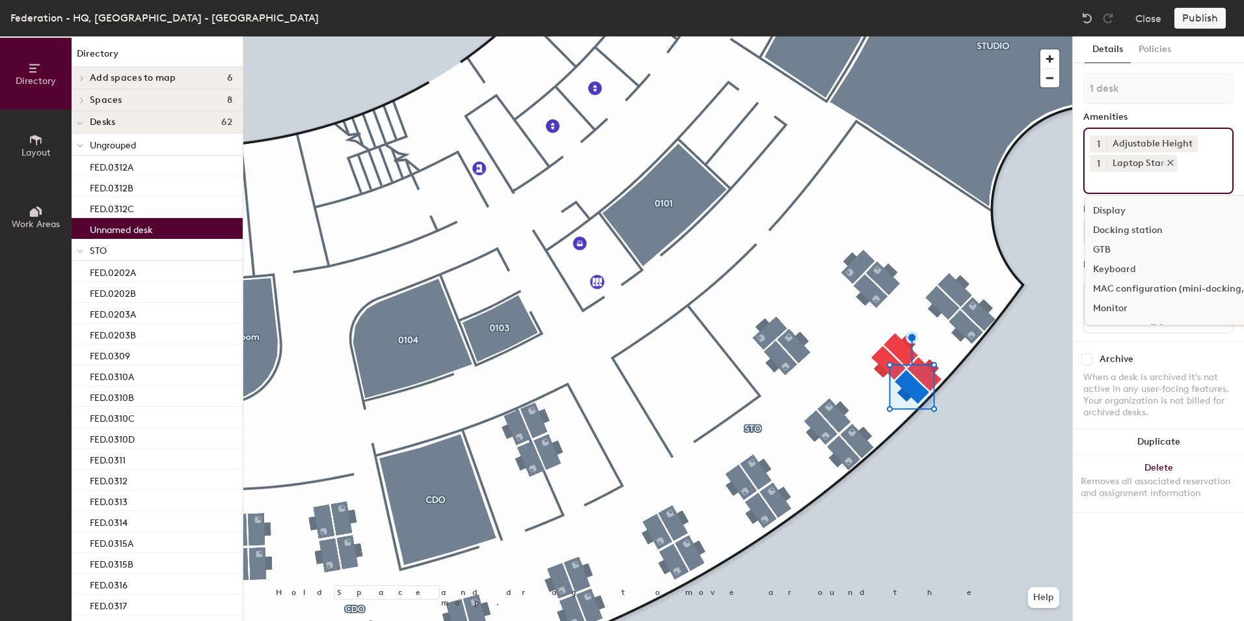
click at [1166, 162] on icon at bounding box center [1170, 162] width 9 height 9
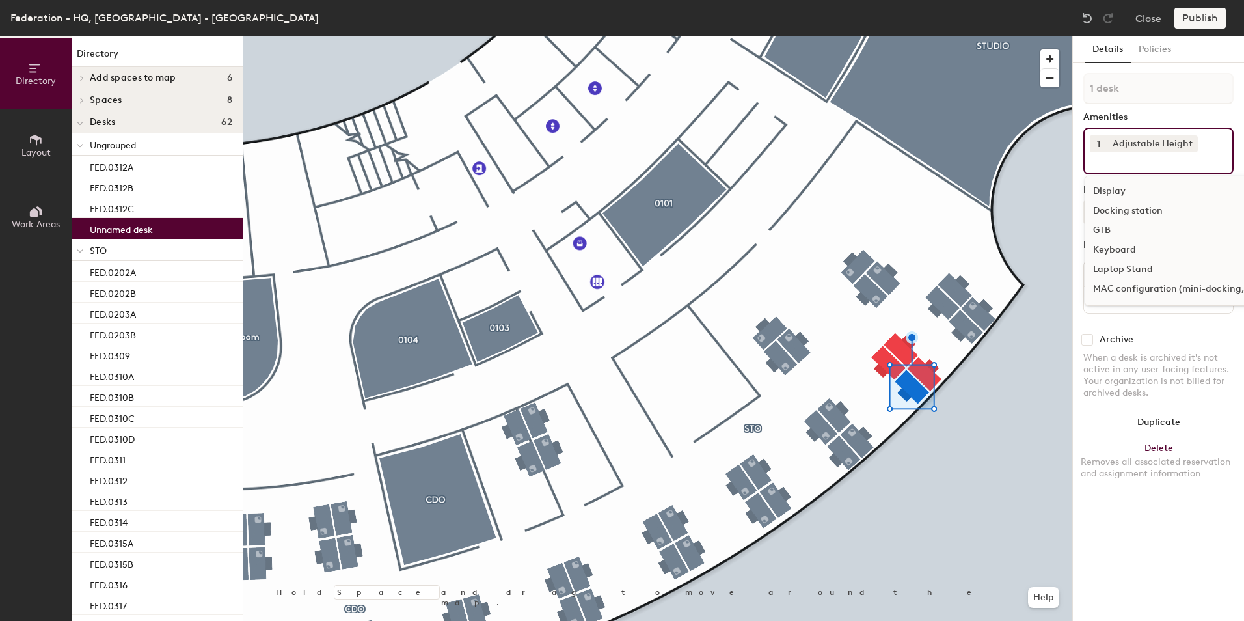
click at [1132, 163] on input at bounding box center [1148, 160] width 117 height 16
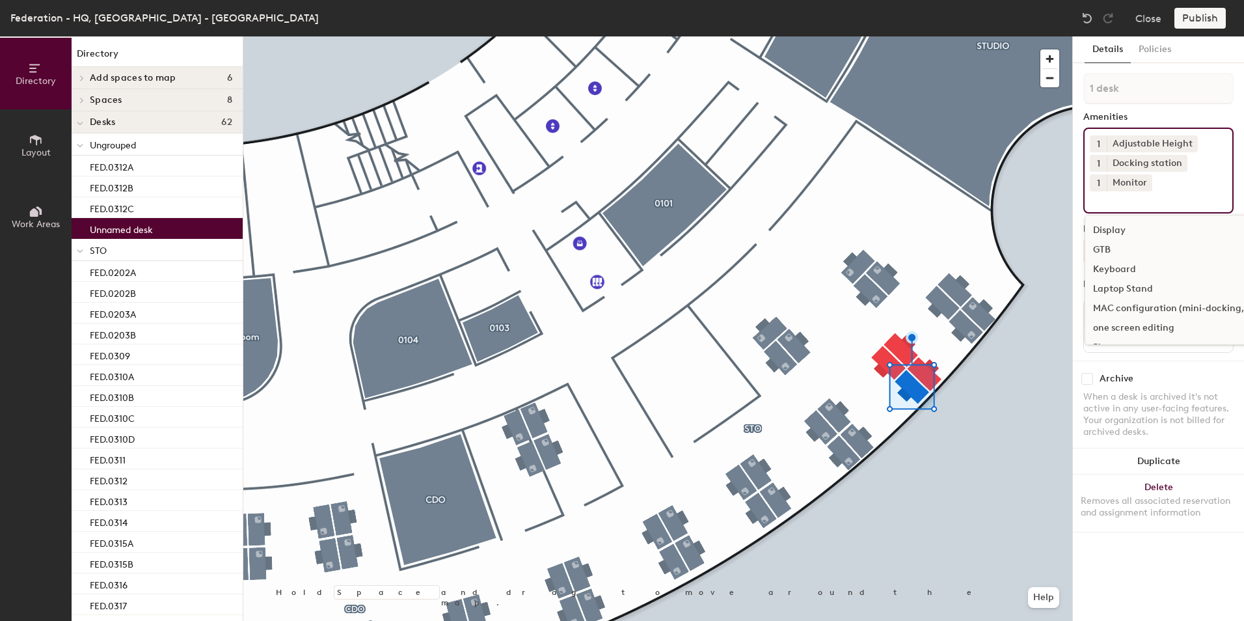
click at [1099, 180] on span "1" at bounding box center [1098, 183] width 3 height 14
click at [1099, 196] on div "2" at bounding box center [1098, 199] width 17 height 17
click at [1144, 367] on div "Archive When a desk is archived it's not active in any user-facing features. Yo…" at bounding box center [1158, 406] width 171 height 93
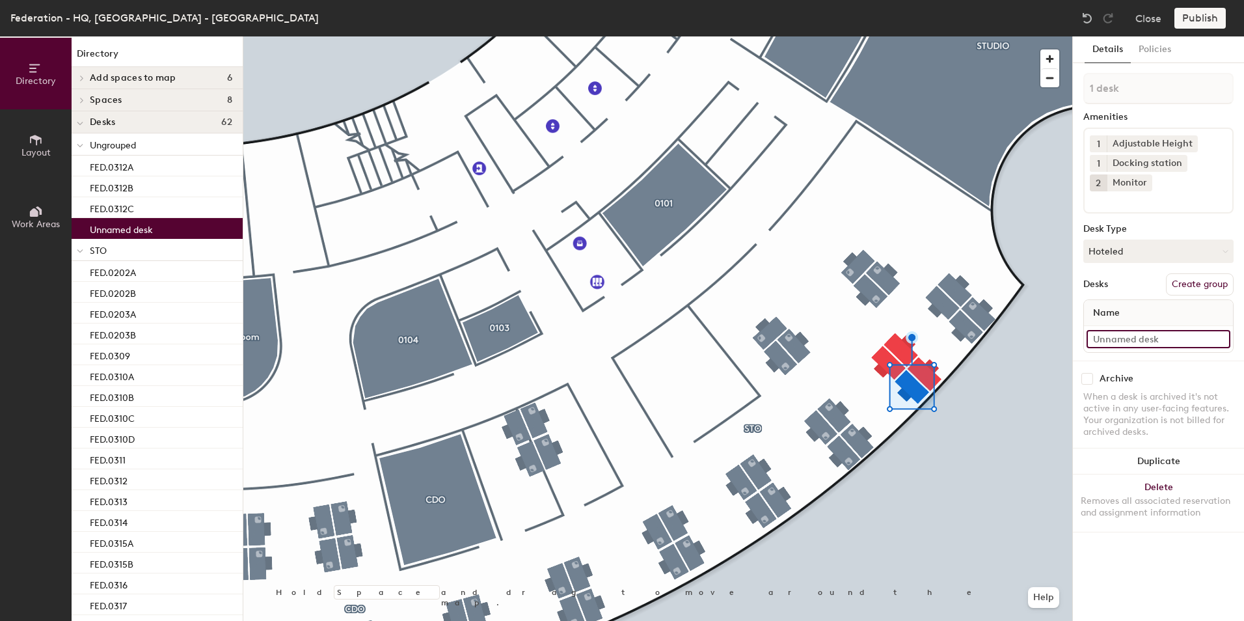
click at [1135, 339] on input at bounding box center [1158, 339] width 144 height 18
type input "FED.0312D"
click at [995, 36] on div at bounding box center [657, 36] width 829 height 0
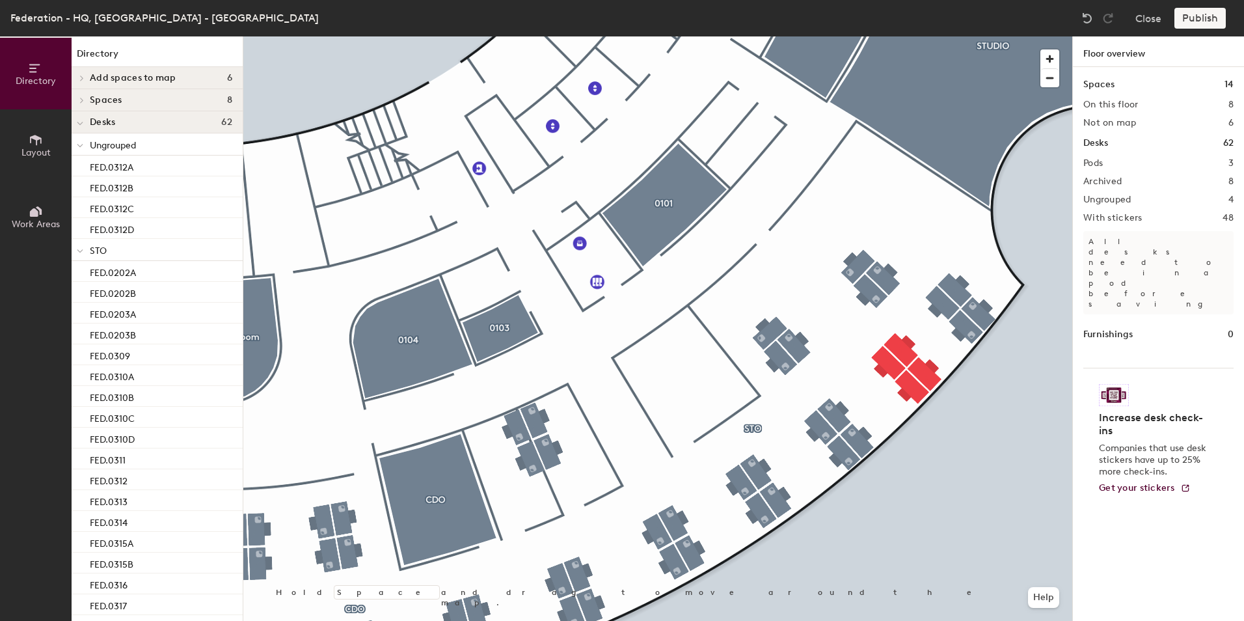
click at [1189, 22] on div "Publish" at bounding box center [1203, 18] width 59 height 21
click at [1195, 21] on div "Publish" at bounding box center [1203, 18] width 59 height 21
click at [1187, 20] on div "Publish" at bounding box center [1203, 18] width 59 height 21
click at [1186, 20] on div "Publish" at bounding box center [1203, 18] width 59 height 21
click at [1185, 20] on div "Publish" at bounding box center [1203, 18] width 59 height 21
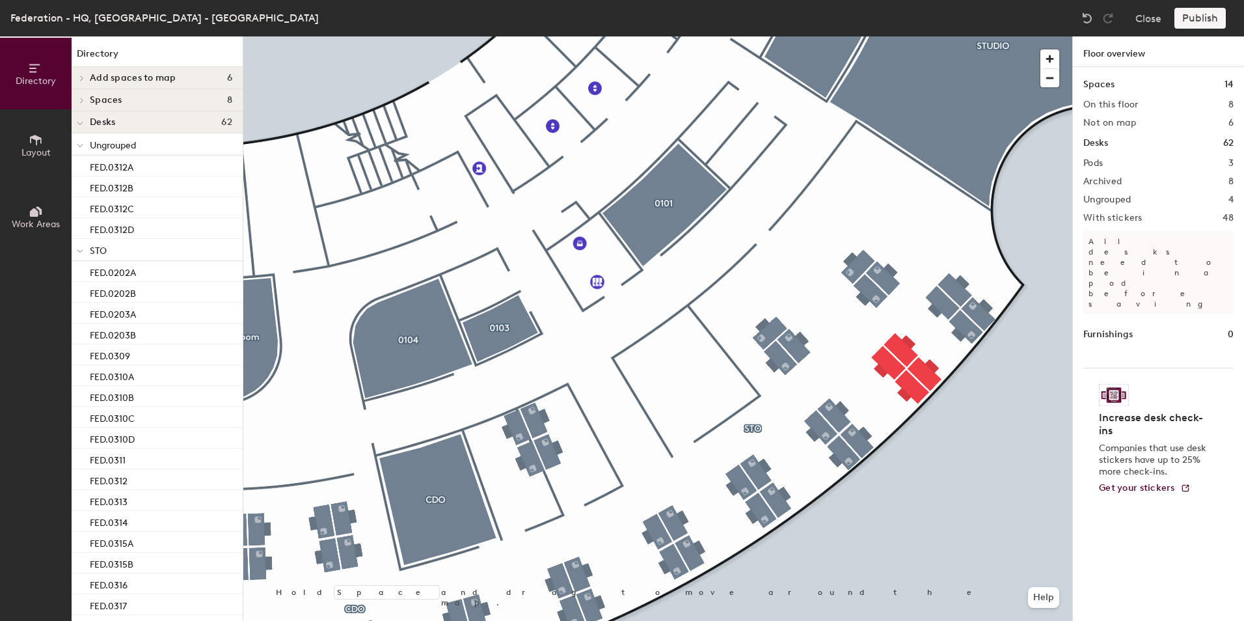
click at [1185, 20] on div "Publish" at bounding box center [1203, 18] width 59 height 21
click at [1146, 18] on button "Close" at bounding box center [1148, 18] width 26 height 21
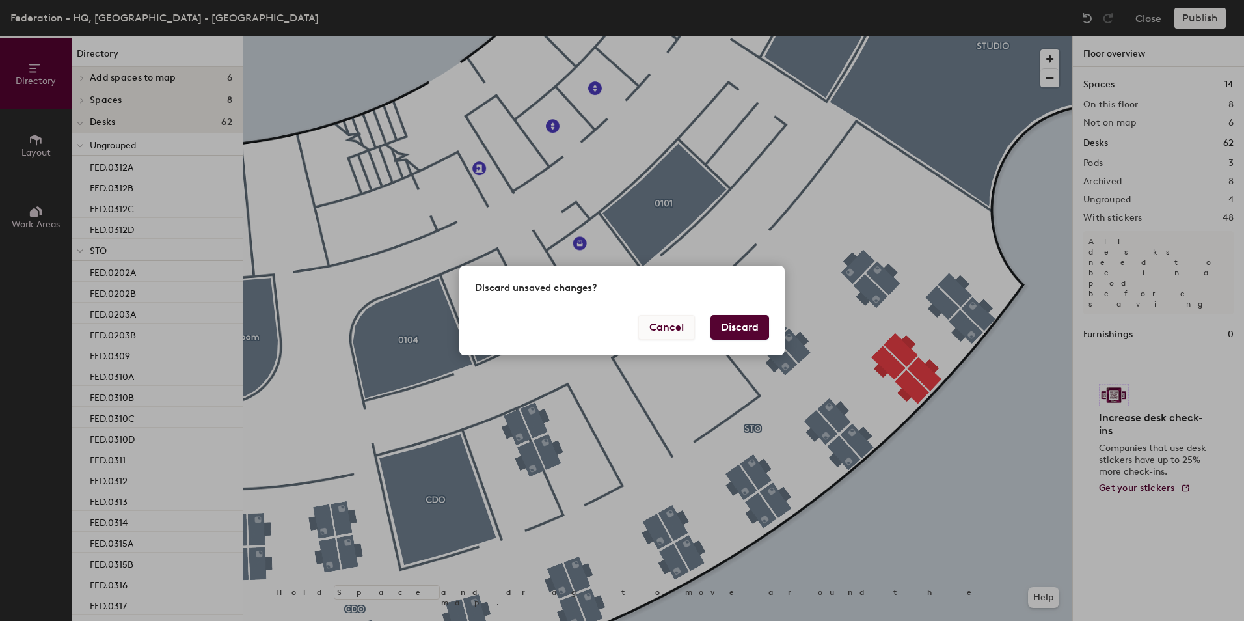
click at [684, 330] on button "Cancel" at bounding box center [666, 327] width 57 height 25
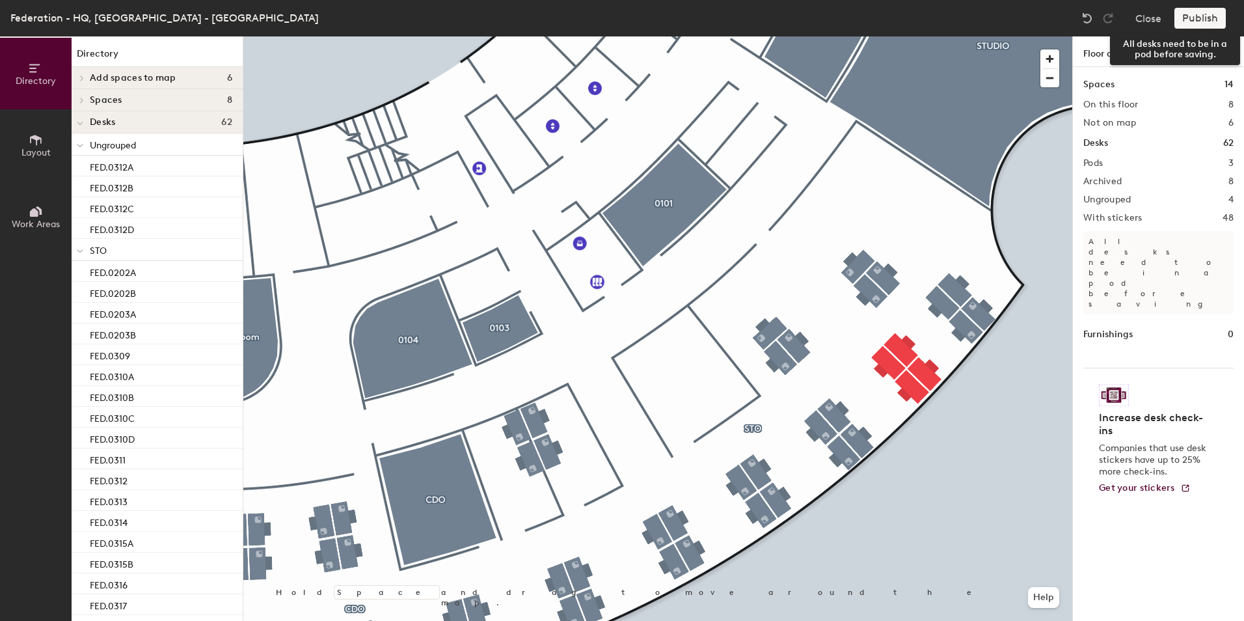
click at [1200, 15] on div "Publish" at bounding box center [1203, 18] width 59 height 21
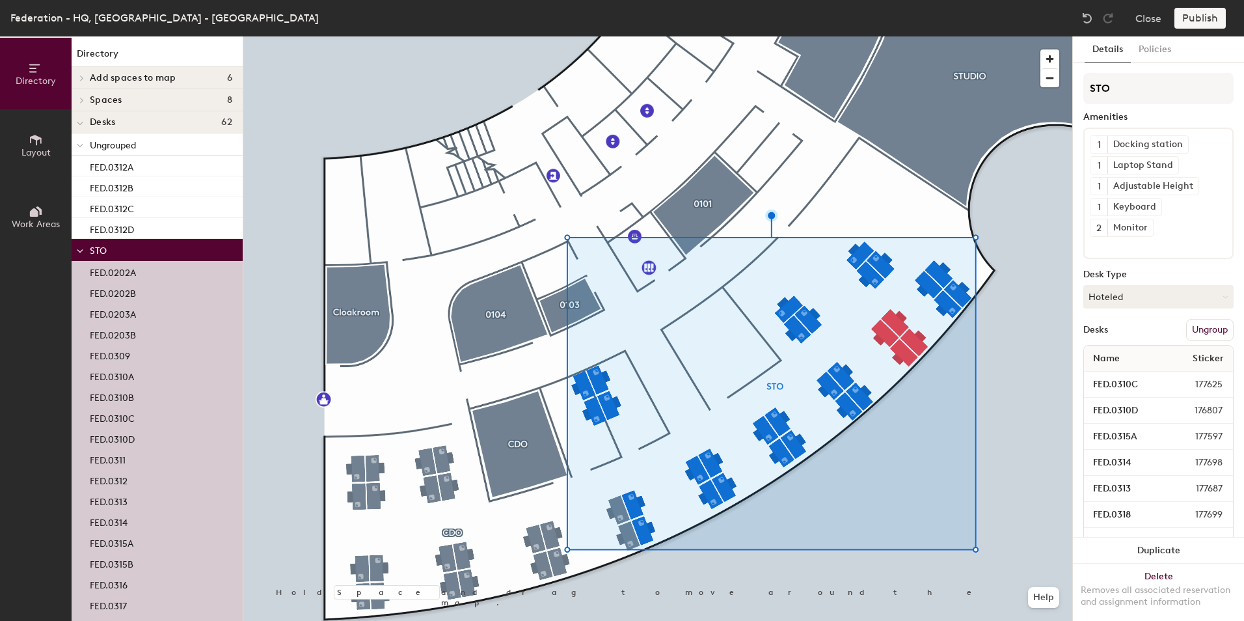
click at [1197, 14] on div "Publish" at bounding box center [1203, 18] width 59 height 21
click at [993, 36] on div at bounding box center [657, 36] width 829 height 0
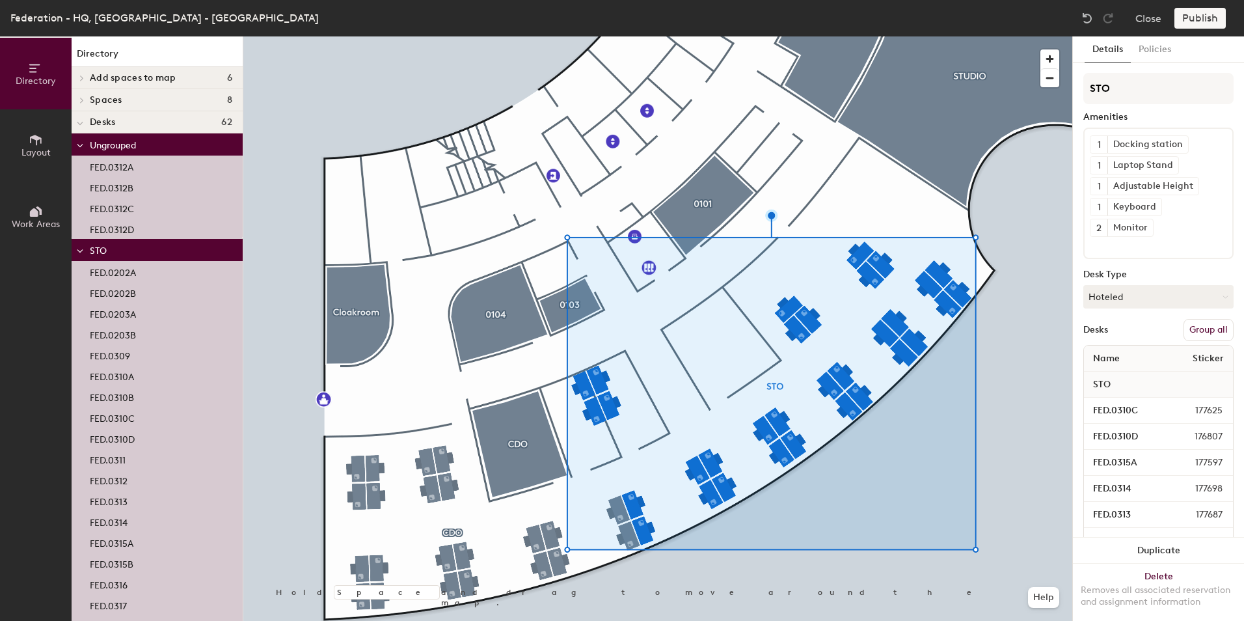
click at [1198, 327] on button "Group all" at bounding box center [1208, 330] width 50 height 22
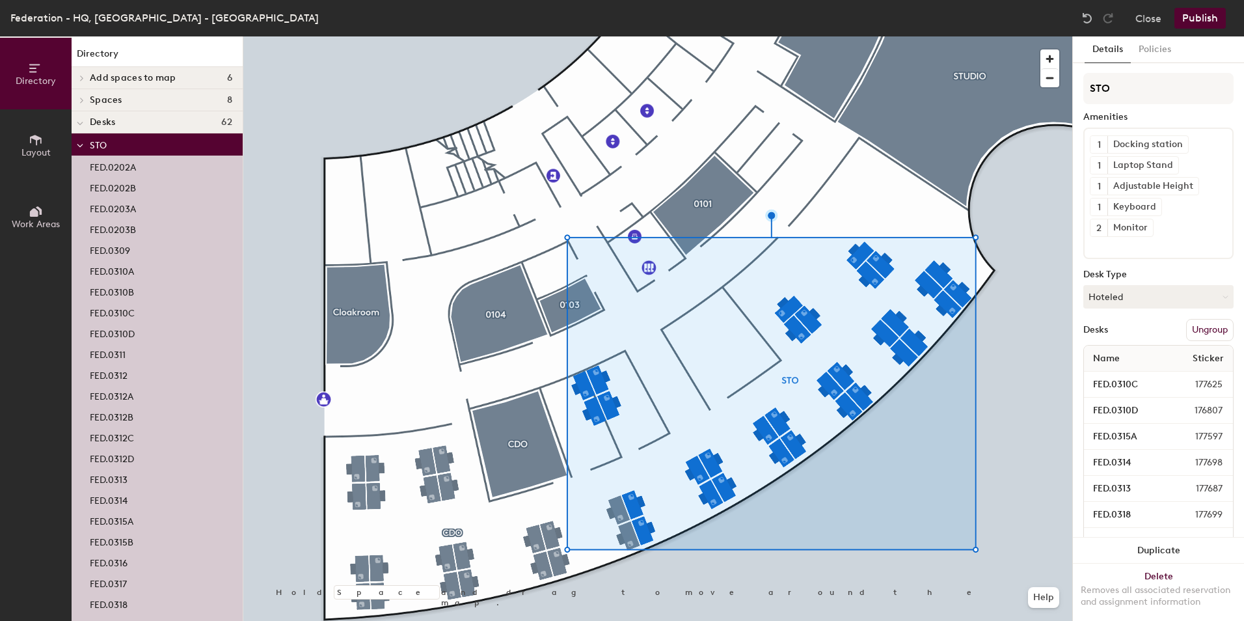
click at [1206, 14] on button "Publish" at bounding box center [1199, 18] width 51 height 21
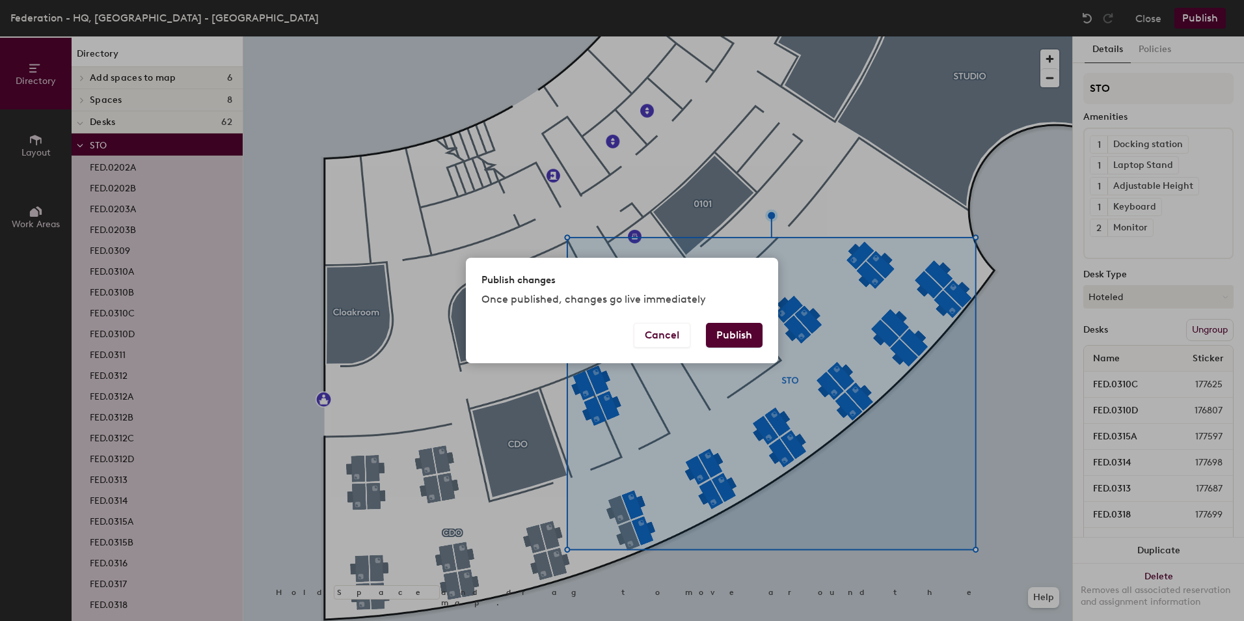
click at [726, 340] on button "Publish" at bounding box center [734, 335] width 57 height 25
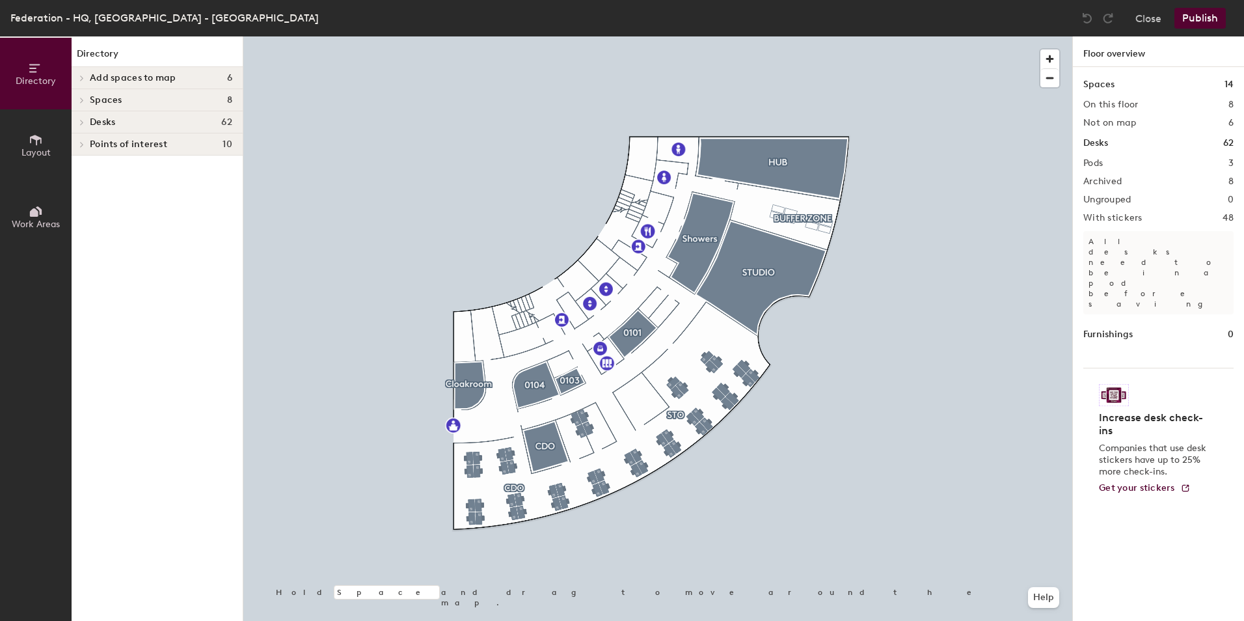
click at [909, 36] on div at bounding box center [657, 36] width 829 height 0
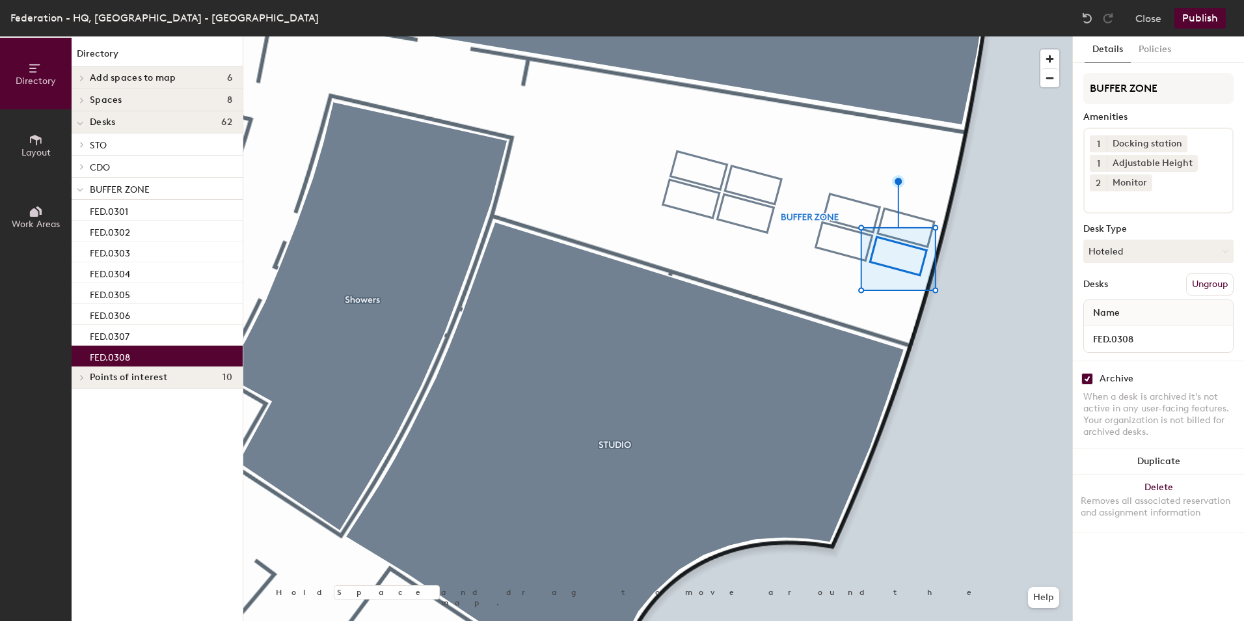
click at [1089, 375] on input "checkbox" at bounding box center [1087, 379] width 12 height 12
checkbox input "false"
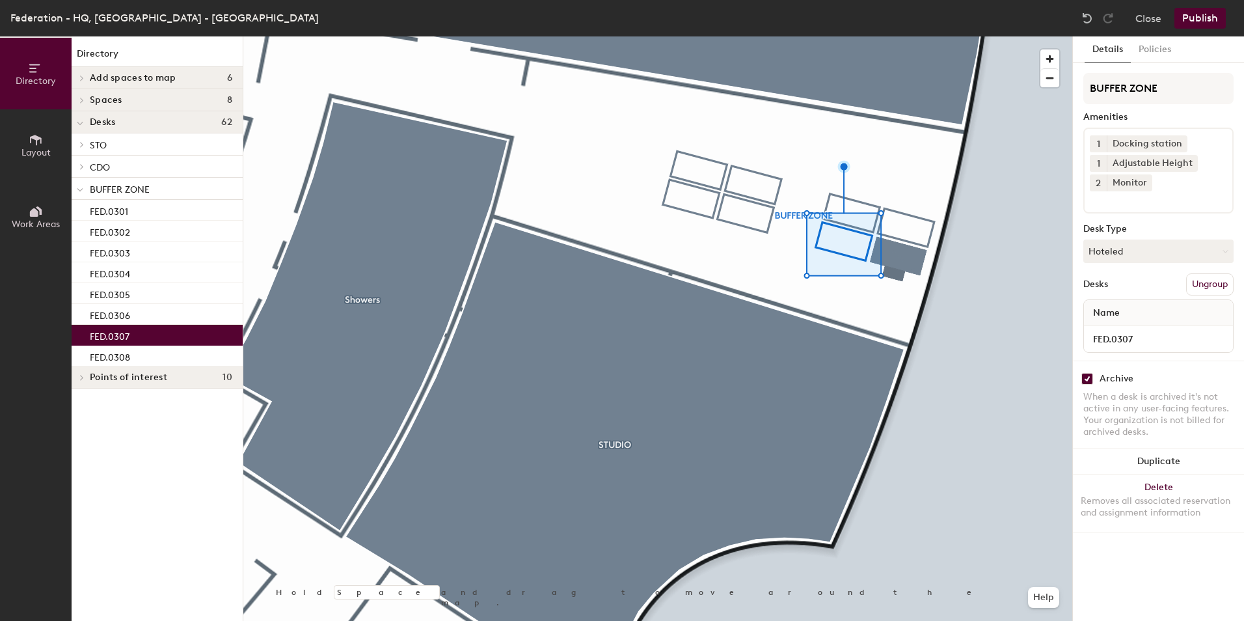
click at [1087, 379] on input "checkbox" at bounding box center [1087, 379] width 12 height 12
checkbox input "false"
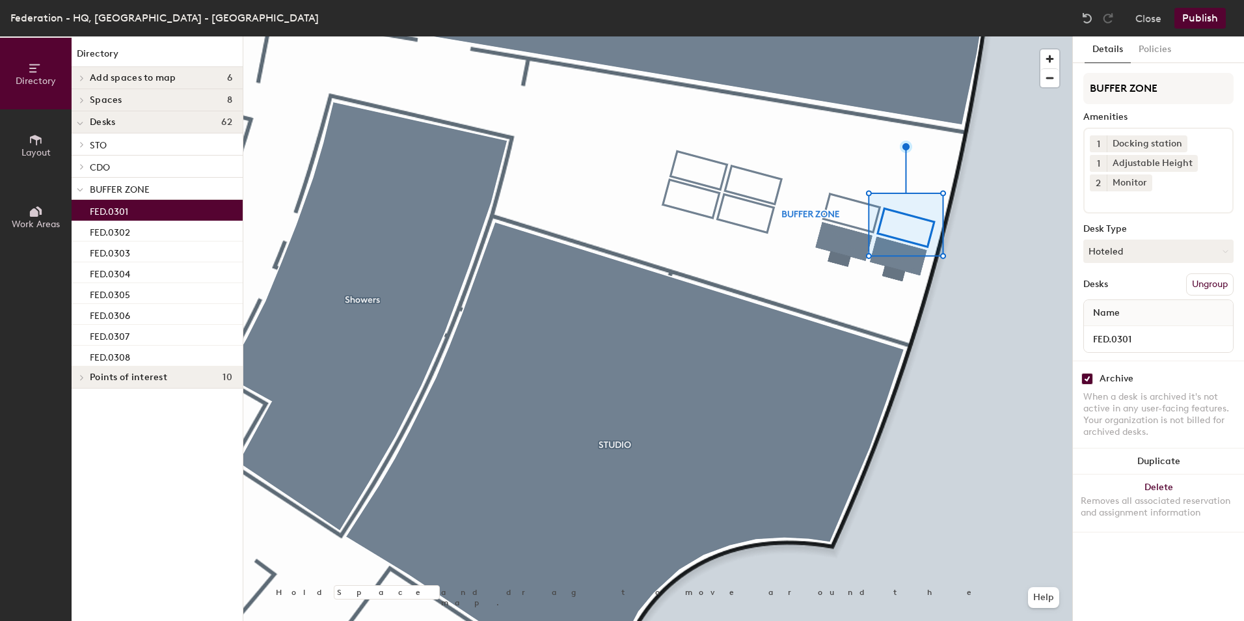
click at [1087, 381] on input "checkbox" at bounding box center [1087, 379] width 12 height 12
checkbox input "false"
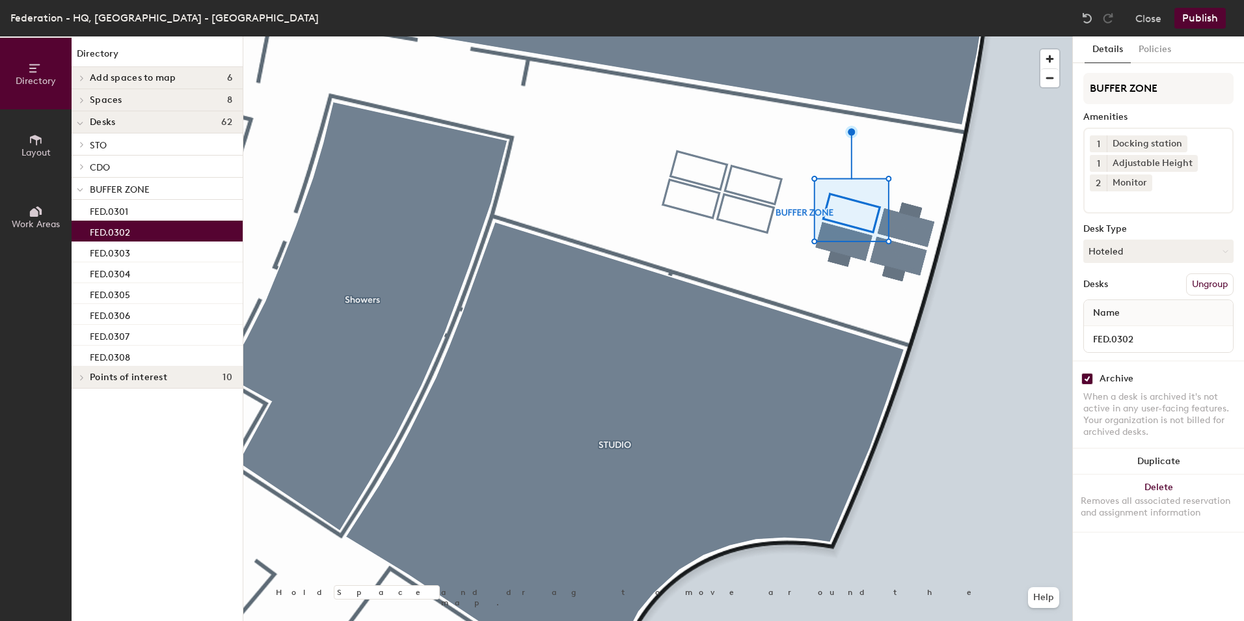
click at [1088, 374] on input "checkbox" at bounding box center [1087, 379] width 12 height 12
checkbox input "false"
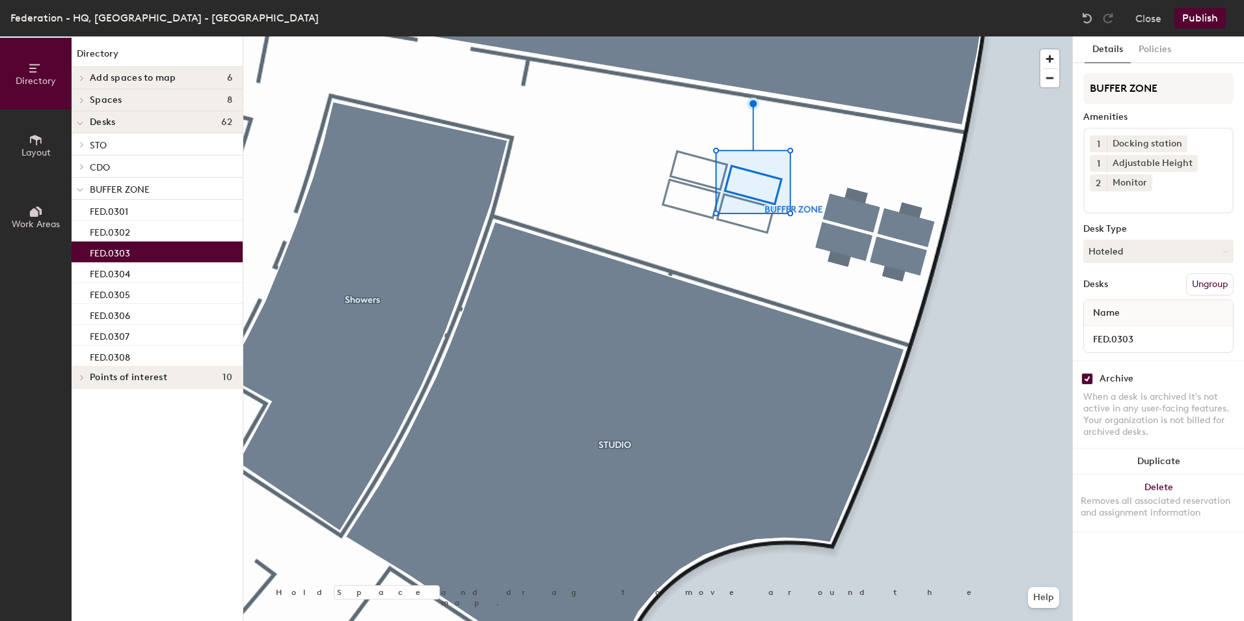
click at [1085, 379] on input "checkbox" at bounding box center [1087, 379] width 12 height 12
checkbox input "false"
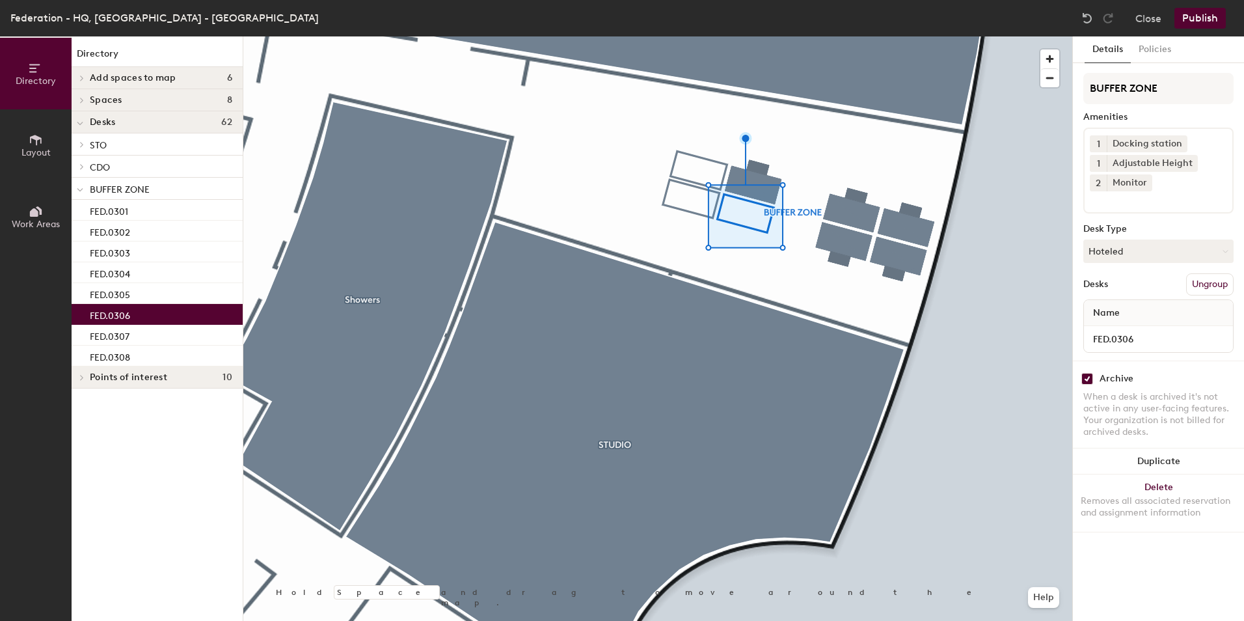
click at [1084, 375] on input "checkbox" at bounding box center [1087, 379] width 12 height 12
checkbox input "false"
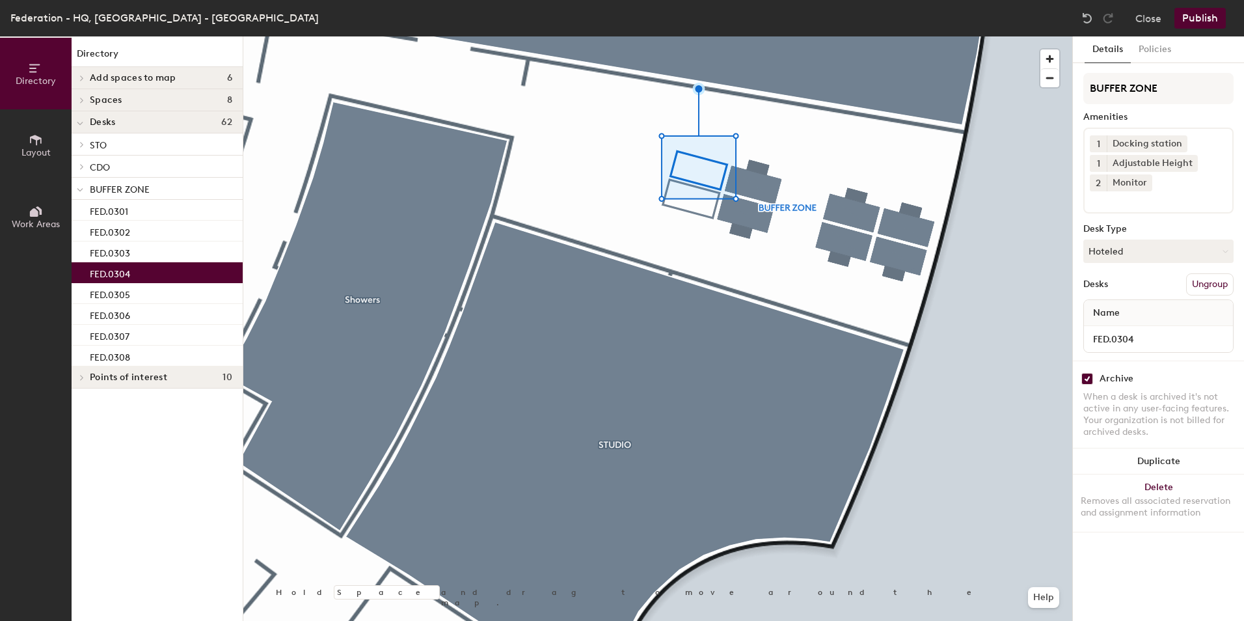
click at [1086, 378] on input "checkbox" at bounding box center [1087, 379] width 12 height 12
checkbox input "false"
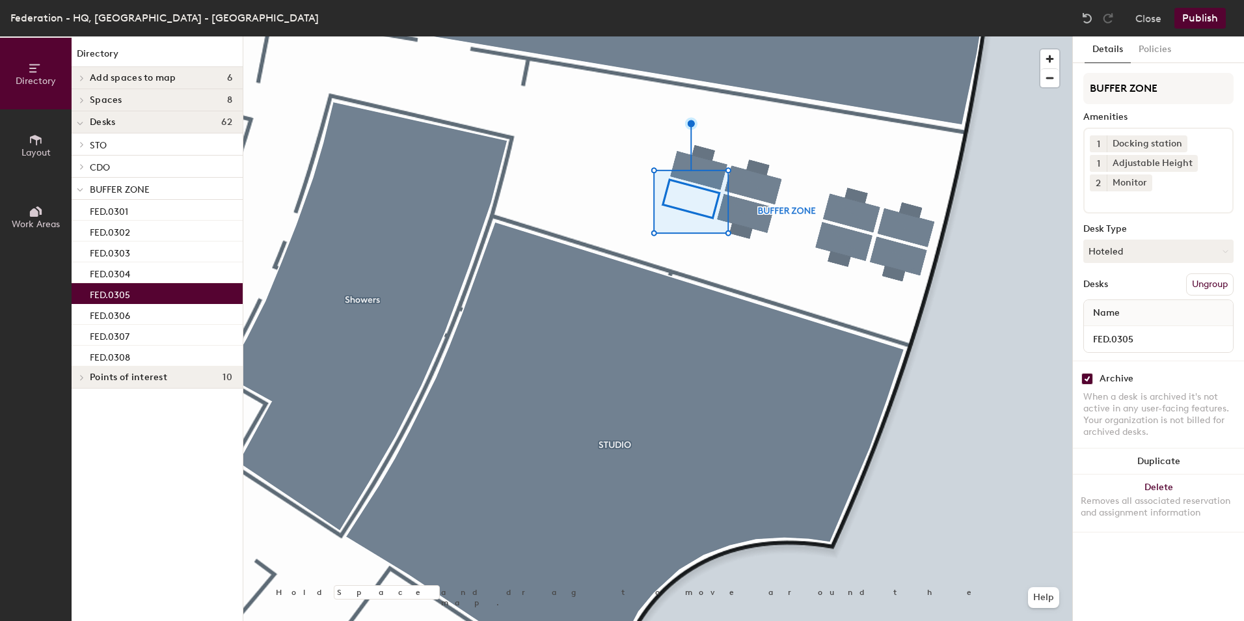
click at [1089, 379] on input "checkbox" at bounding box center [1087, 379] width 12 height 12
checkbox input "false"
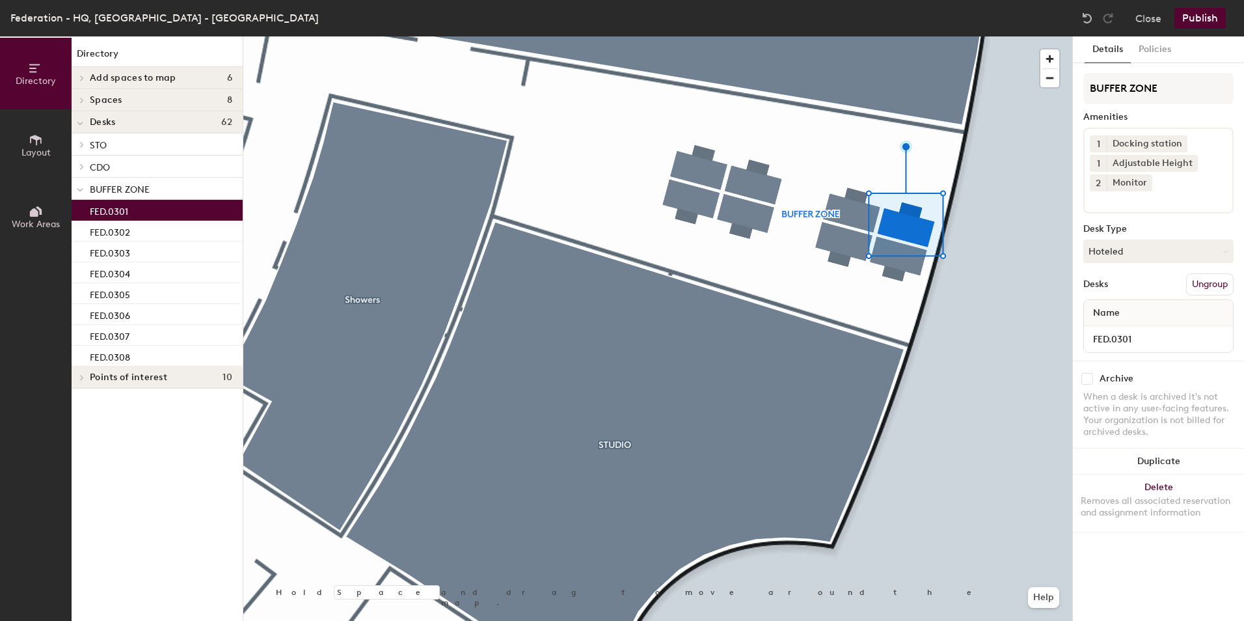
click at [1194, 11] on button "Publish" at bounding box center [1199, 18] width 51 height 21
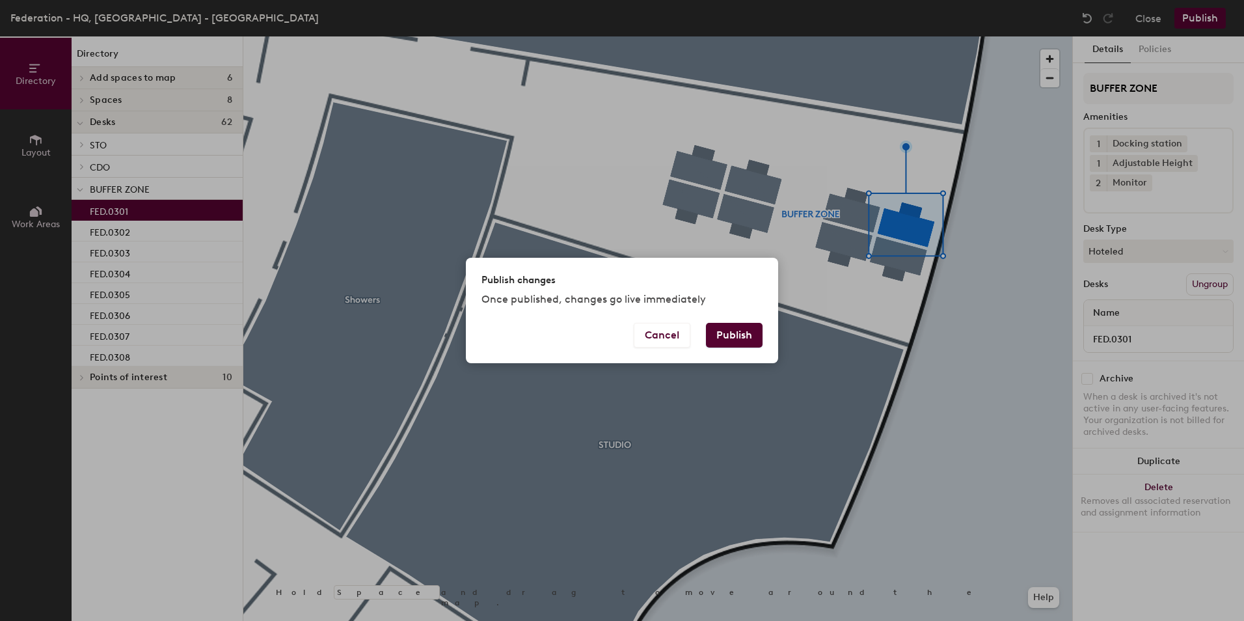
click at [728, 336] on button "Publish" at bounding box center [734, 335] width 57 height 25
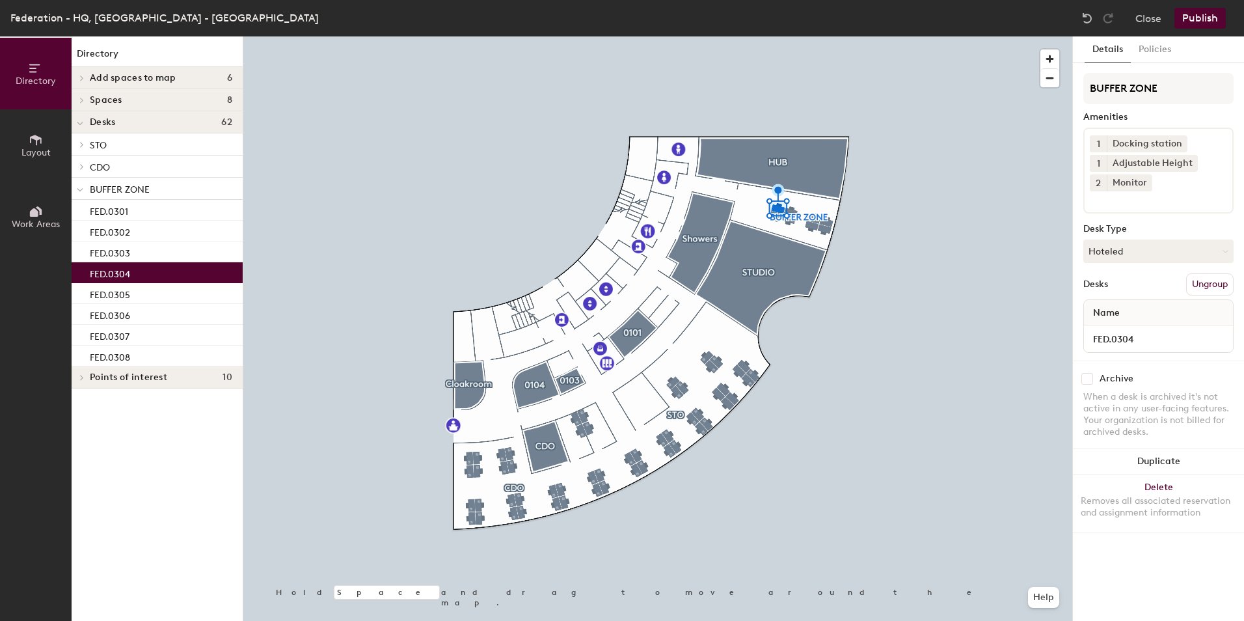
click at [1086, 380] on input "checkbox" at bounding box center [1087, 379] width 12 height 12
checkbox input "true"
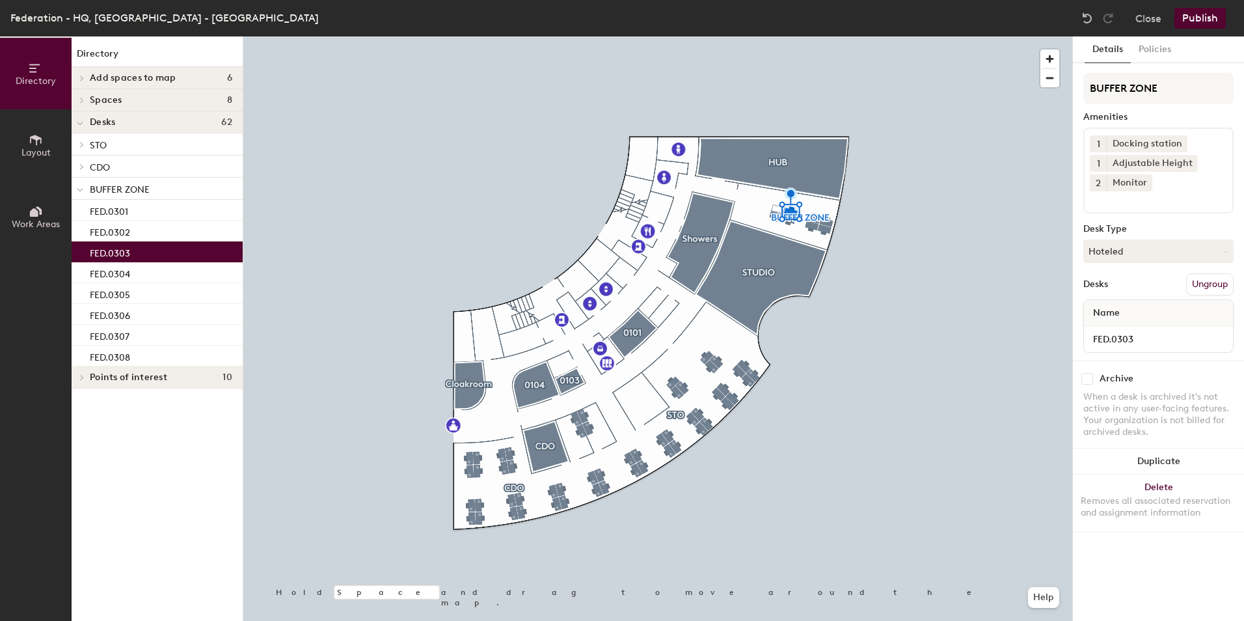
click at [1086, 375] on input "checkbox" at bounding box center [1087, 379] width 12 height 12
checkbox input "true"
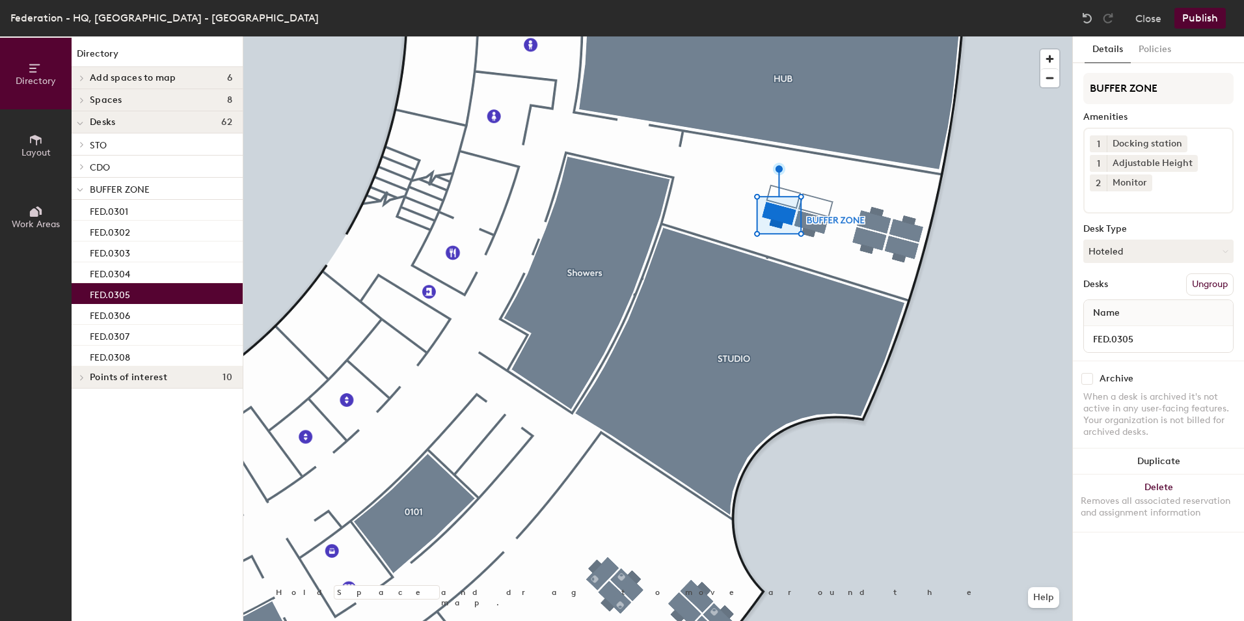
click at [1086, 384] on input "checkbox" at bounding box center [1087, 379] width 12 height 12
checkbox input "true"
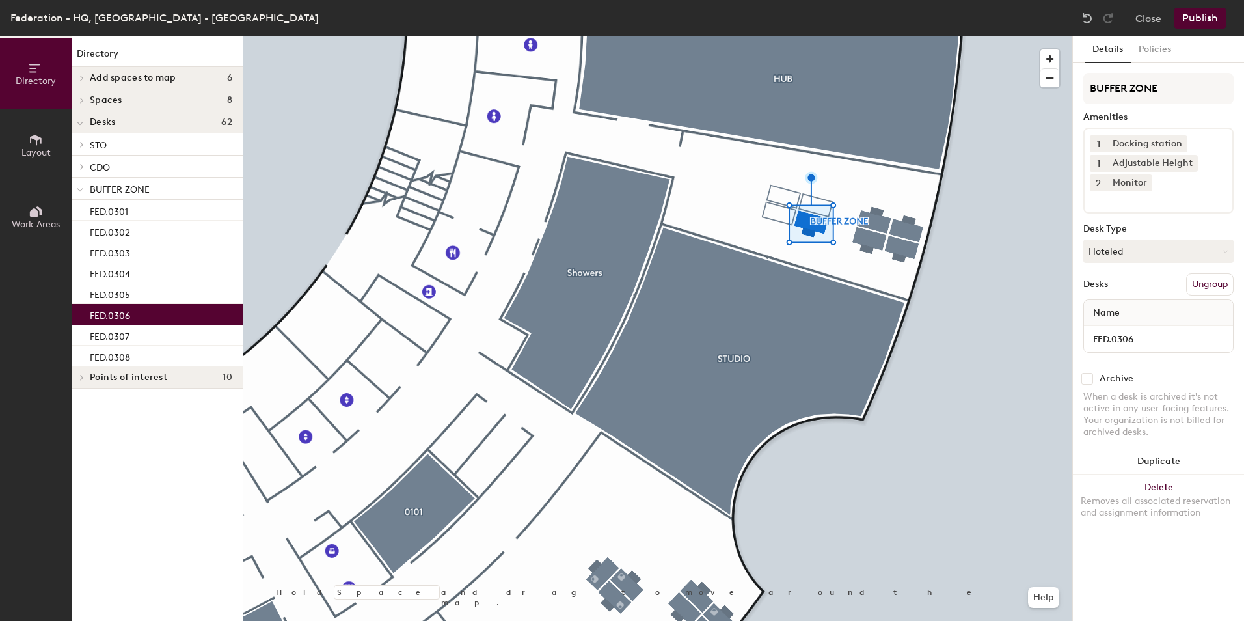
click at [1090, 385] on div "Archive When a desk is archived it's not active in any user-facing features. Yo…" at bounding box center [1158, 406] width 171 height 93
click at [1084, 375] on input "checkbox" at bounding box center [1087, 379] width 12 height 12
checkbox input "true"
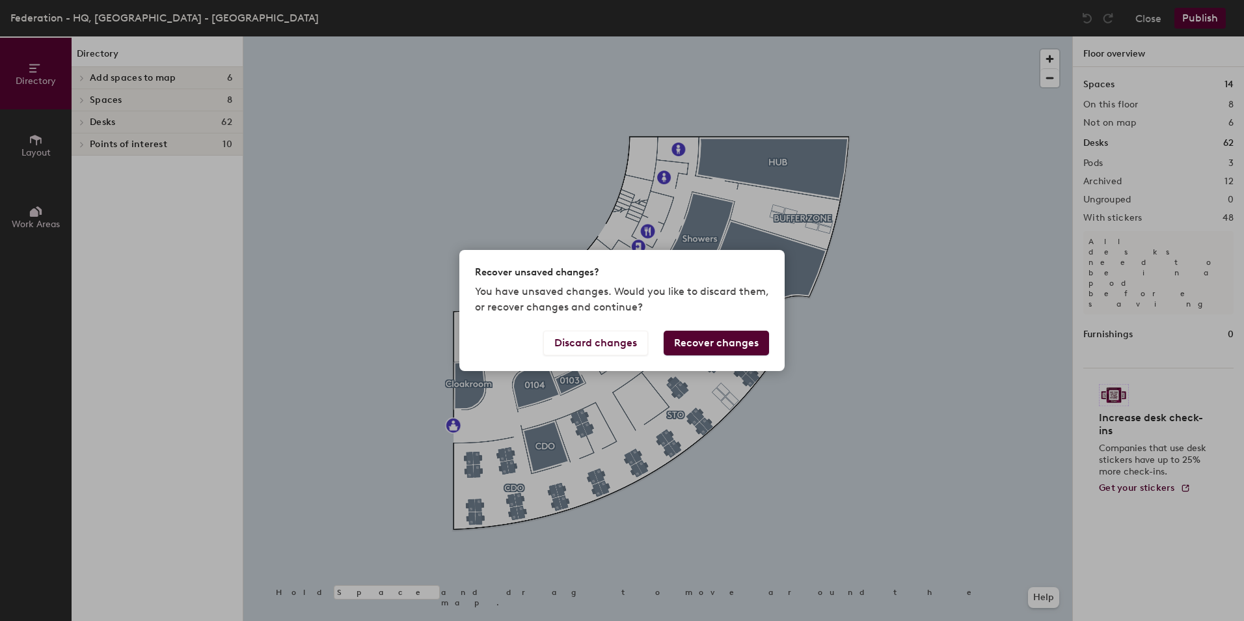
click at [693, 345] on button "Recover changes" at bounding box center [716, 342] width 105 height 25
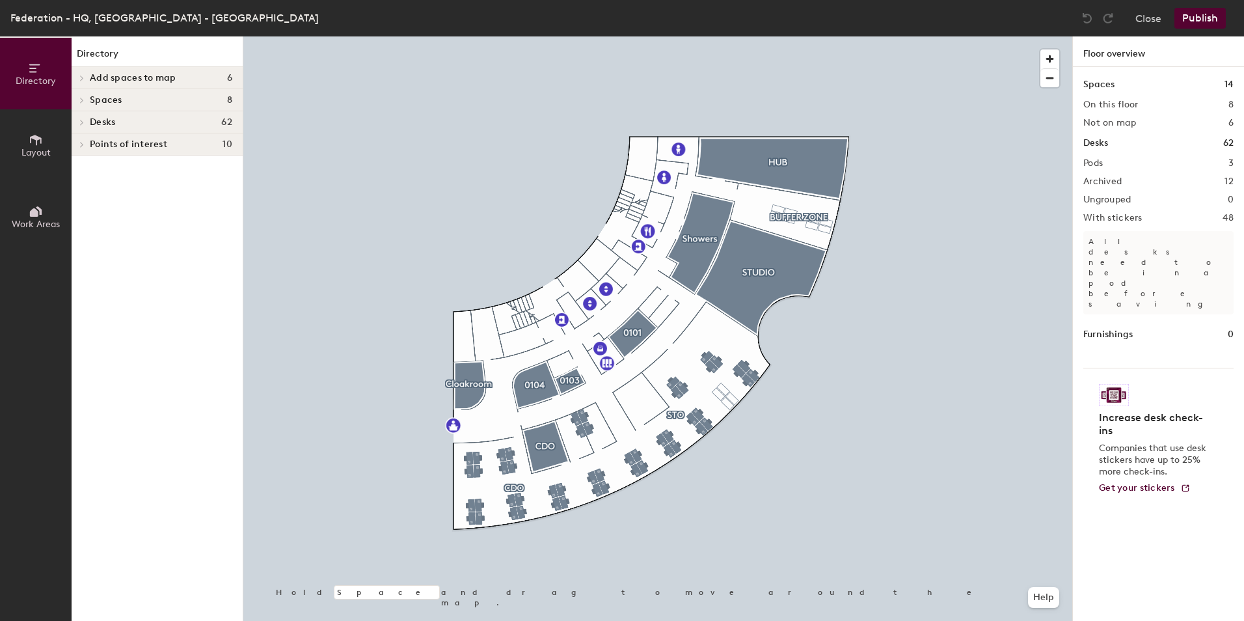
click at [1218, 16] on button "Publish" at bounding box center [1199, 18] width 51 height 21
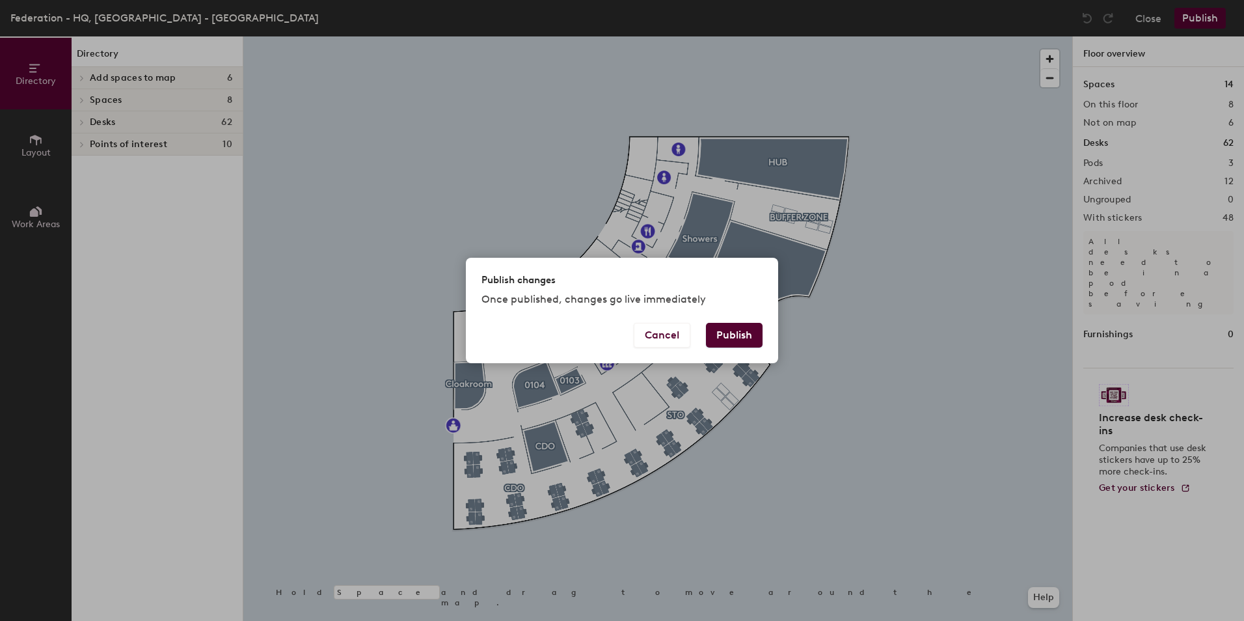
click at [723, 333] on button "Publish" at bounding box center [734, 335] width 57 height 25
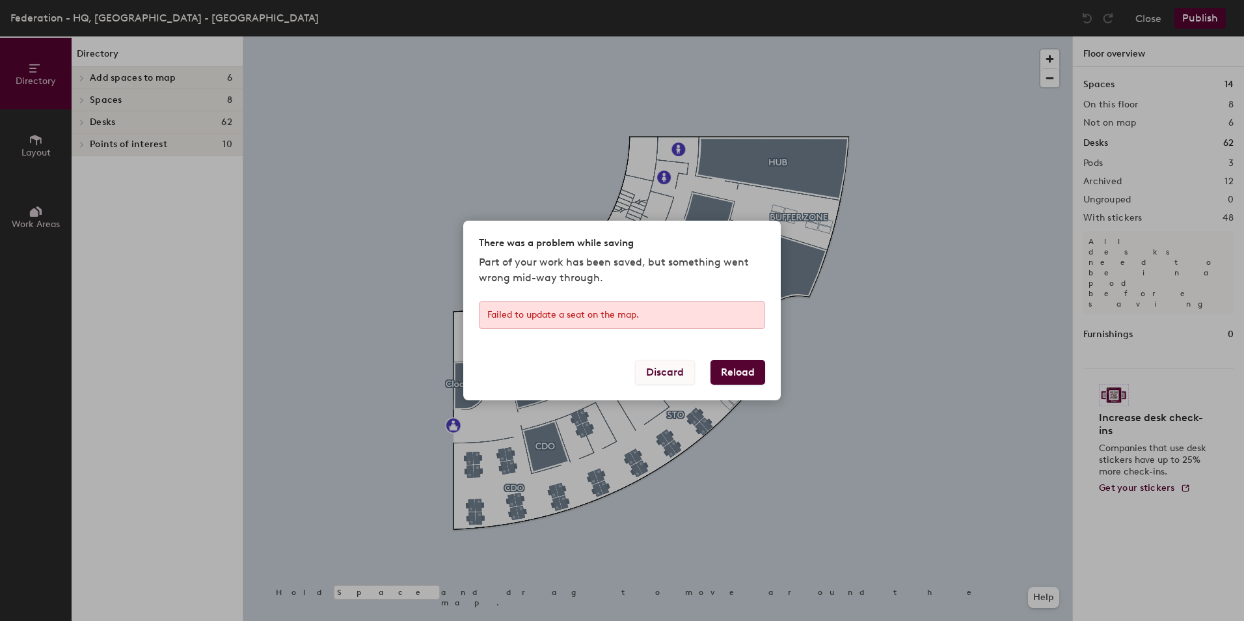
click at [656, 366] on button "Discard" at bounding box center [665, 372] width 60 height 25
